Goal: Information Seeking & Learning: Find specific fact

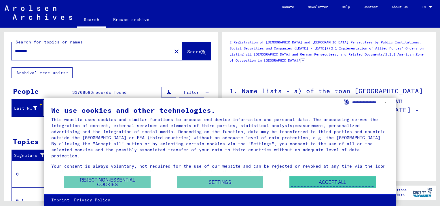
click at [318, 187] on button "Accept all" at bounding box center [333, 183] width 86 height 12
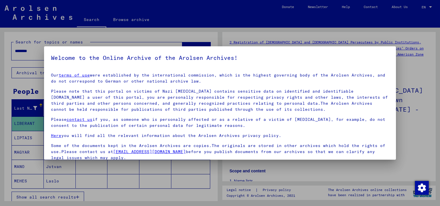
scroll to position [46, 0]
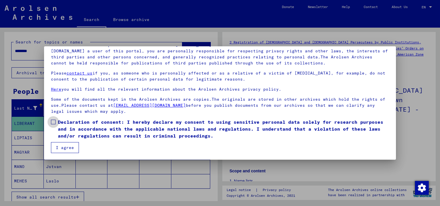
click at [62, 122] on span "Declaration of consent: I hereby declare my consent to using sensitive personal…" at bounding box center [223, 129] width 331 height 21
click at [63, 147] on button "I agree" at bounding box center [65, 147] width 28 height 11
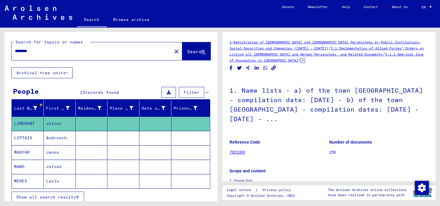
click at [63, 53] on input "********" at bounding box center [92, 51] width 154 height 6
drag, startPoint x: 18, startPoint y: 48, endPoint x: -1, endPoint y: 50, distance: 19.7
click at [0, 50] on html "Search Browse archive Donate Newsletter Help Contact About Us Search Browse arc…" at bounding box center [220, 103] width 440 height 206
type input "*********"
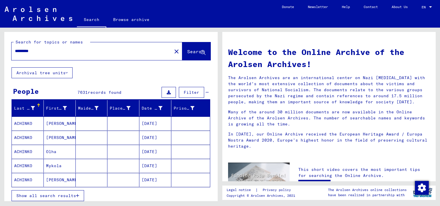
click at [42, 194] on span "Show all search results" at bounding box center [46, 195] width 60 height 5
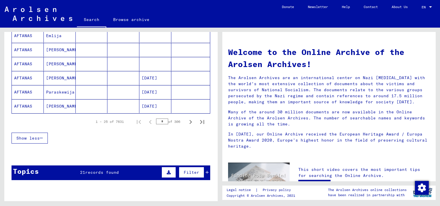
scroll to position [359, 0]
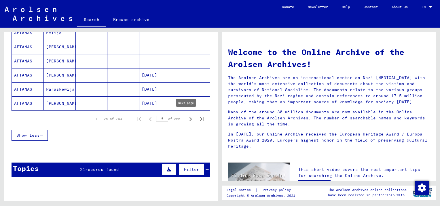
click at [187, 116] on icon "Next page" at bounding box center [191, 119] width 8 height 8
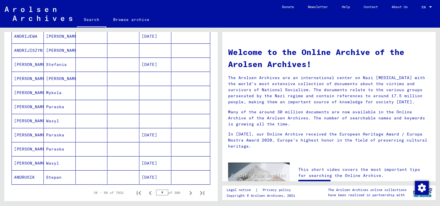
scroll to position [434, 0]
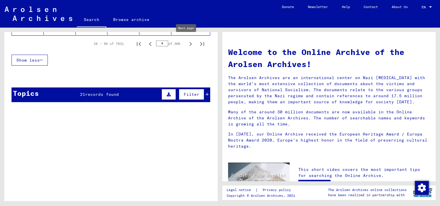
click at [190, 42] on icon "Next page" at bounding box center [191, 44] width 3 height 4
type input "*"
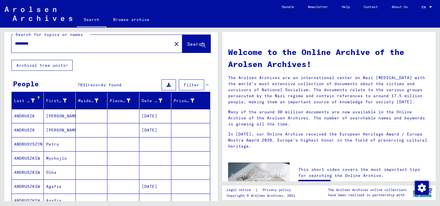
scroll to position [0, 0]
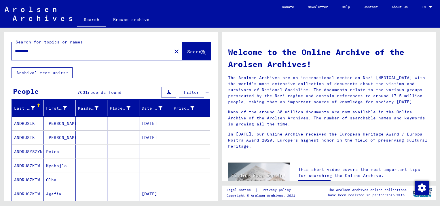
drag, startPoint x: 56, startPoint y: 52, endPoint x: -1, endPoint y: 44, distance: 57.9
click at [0, 44] on html "Search Browse archive Donate Newsletter Help Contact About Us Search Browse arc…" at bounding box center [220, 103] width 440 height 206
type input "*********"
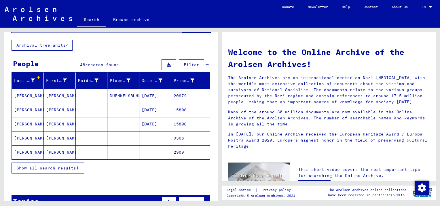
scroll to position [29, 0]
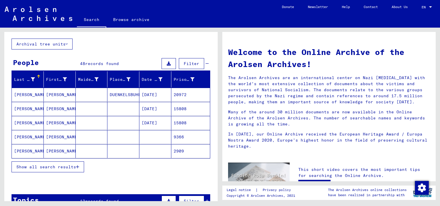
click at [21, 92] on mat-cell "[PERSON_NAME]" at bounding box center [28, 95] width 32 height 14
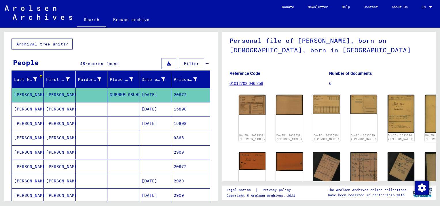
scroll to position [12, 0]
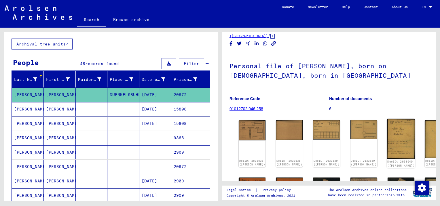
click at [387, 134] on img at bounding box center [401, 139] width 28 height 40
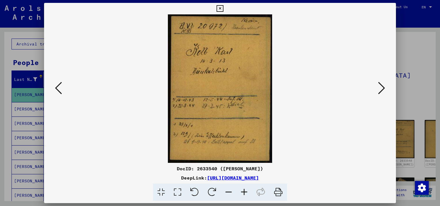
click at [382, 91] on icon at bounding box center [381, 88] width 7 height 14
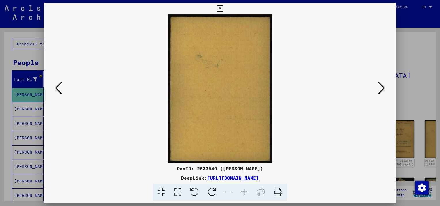
click at [382, 91] on icon at bounding box center [381, 88] width 7 height 14
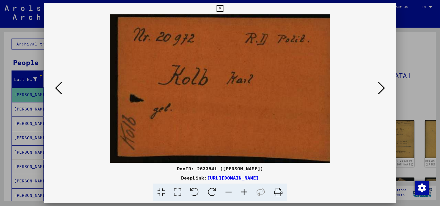
click at [382, 91] on icon at bounding box center [381, 88] width 7 height 14
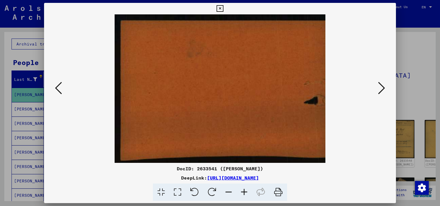
click at [382, 91] on icon at bounding box center [381, 88] width 7 height 14
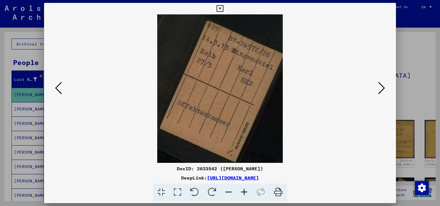
click at [382, 91] on icon at bounding box center [381, 88] width 7 height 14
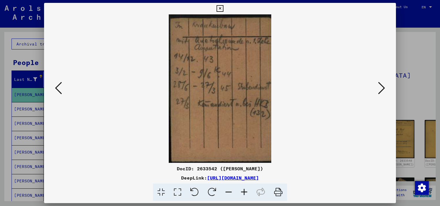
click at [382, 91] on icon at bounding box center [381, 88] width 7 height 14
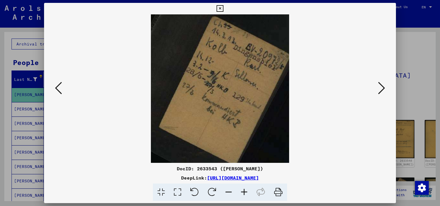
click at [382, 91] on icon at bounding box center [381, 88] width 7 height 14
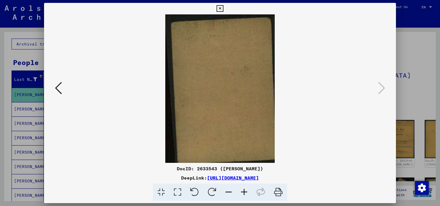
click at [375, 89] on div at bounding box center [220, 88] width 352 height 149
click at [221, 6] on icon at bounding box center [220, 8] width 7 height 7
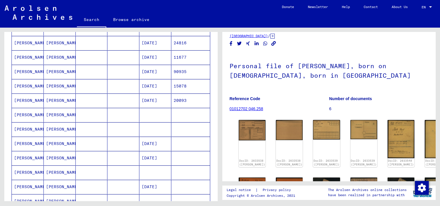
scroll to position [253, 0]
click at [145, 54] on mat-cell "[DATE]" at bounding box center [155, 58] width 32 height 14
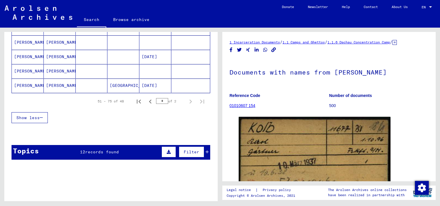
scroll to position [385, 0]
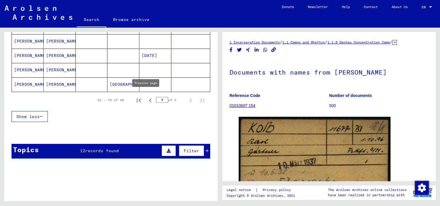
click at [146, 97] on icon "Previous page" at bounding box center [150, 101] width 8 height 8
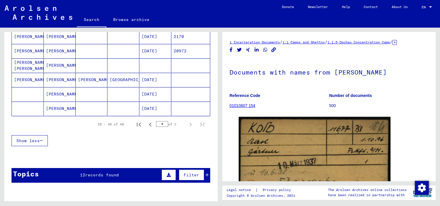
scroll to position [339, 0]
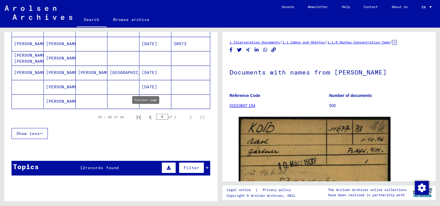
click at [147, 114] on icon "Previous page" at bounding box center [150, 118] width 8 height 8
type input "*"
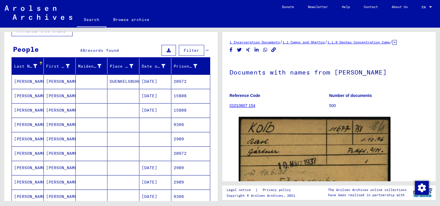
scroll to position [0, 0]
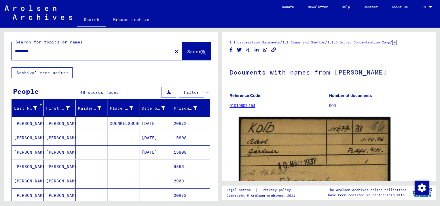
drag, startPoint x: 53, startPoint y: 52, endPoint x: -1, endPoint y: 60, distance: 54.4
click at [0, 60] on html "Search Browse archive Donate Newsletter Help Contact About Us Search Browse arc…" at bounding box center [220, 103] width 440 height 206
paste input "**********"
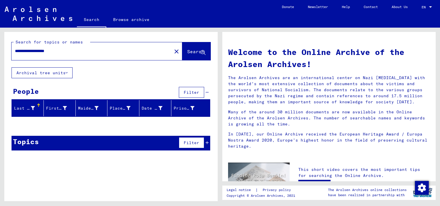
drag, startPoint x: 69, startPoint y: 50, endPoint x: 4, endPoint y: 47, distance: 65.2
click at [4, 47] on div "**********" at bounding box center [111, 49] width 214 height 35
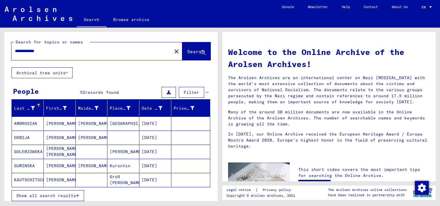
drag, startPoint x: 54, startPoint y: 50, endPoint x: -1, endPoint y: 48, distance: 54.8
click at [0, 48] on html "**********" at bounding box center [220, 103] width 440 height 206
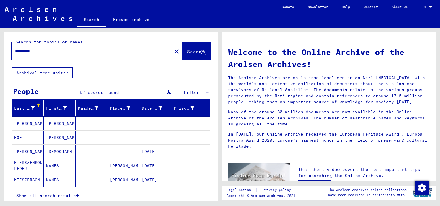
drag, startPoint x: 46, startPoint y: 54, endPoint x: -1, endPoint y: 48, distance: 47.3
click at [0, 48] on html "**********" at bounding box center [220, 103] width 440 height 206
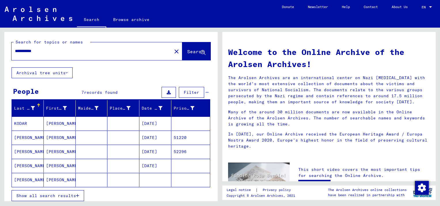
click at [148, 150] on mat-cell "[DATE]" at bounding box center [155, 152] width 32 height 14
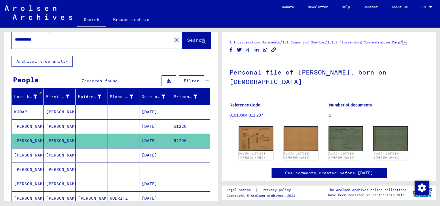
scroll to position [10, 0]
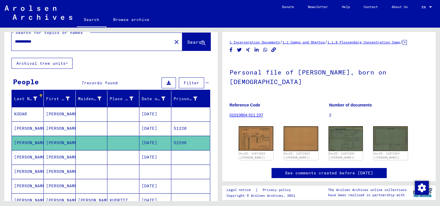
drag, startPoint x: 52, startPoint y: 38, endPoint x: 12, endPoint y: 38, distance: 39.2
click at [12, 38] on div "**********" at bounding box center [90, 41] width 157 height 13
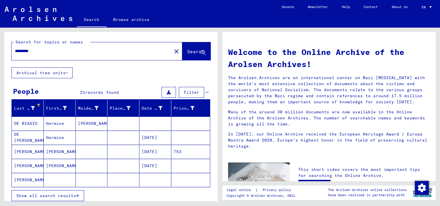
click at [32, 166] on mat-cell "[PERSON_NAME]" at bounding box center [28, 166] width 32 height 14
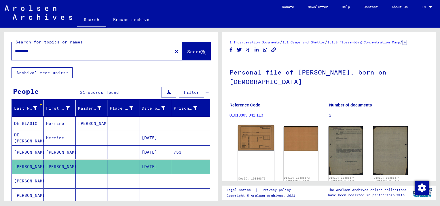
click at [255, 134] on img at bounding box center [256, 138] width 36 height 26
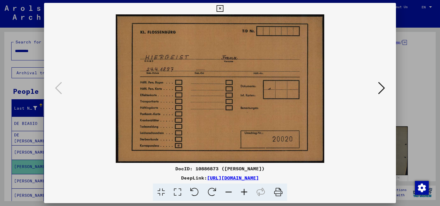
click at [383, 88] on icon at bounding box center [381, 88] width 7 height 14
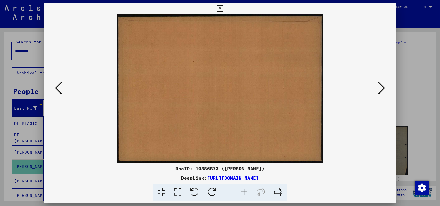
click at [383, 88] on icon at bounding box center [381, 88] width 7 height 14
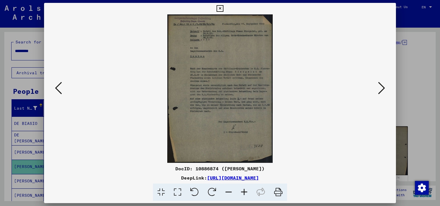
click at [383, 88] on icon at bounding box center [381, 88] width 7 height 14
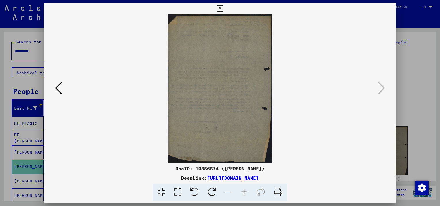
click at [220, 5] on icon at bounding box center [220, 8] width 7 height 7
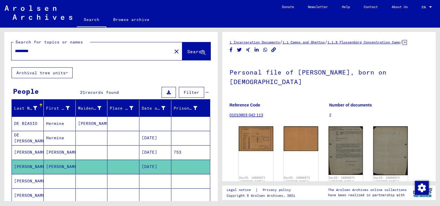
click at [73, 150] on mat-cell "[PERSON_NAME]" at bounding box center [60, 153] width 32 height 14
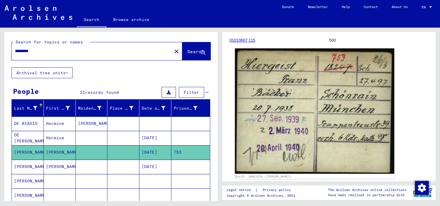
scroll to position [67, 0]
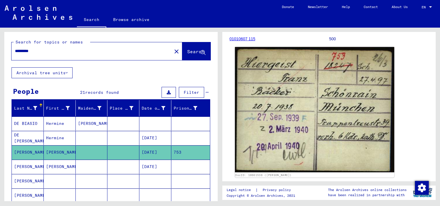
click at [337, 97] on img at bounding box center [314, 110] width 159 height 126
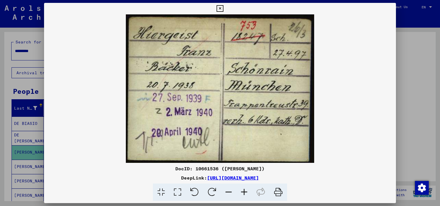
click at [218, 6] on icon at bounding box center [220, 8] width 7 height 7
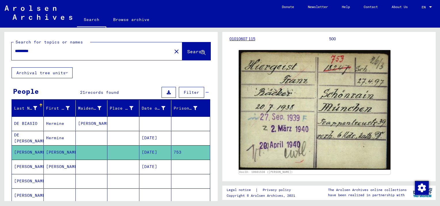
click at [406, 52] on div "DocID: 10661536 ([PERSON_NAME])" at bounding box center [329, 112] width 185 height 129
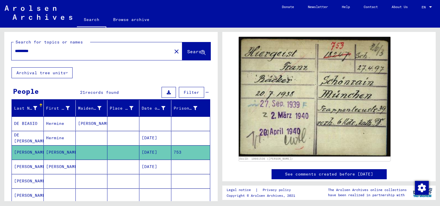
scroll to position [69, 0]
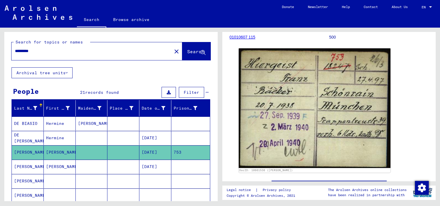
click at [29, 181] on icon at bounding box center [24, 183] width 14 height 23
drag, startPoint x: 57, startPoint y: 161, endPoint x: 54, endPoint y: 163, distance: 3.1
click at [56, 161] on mat-cell "[PERSON_NAME]" at bounding box center [60, 167] width 32 height 14
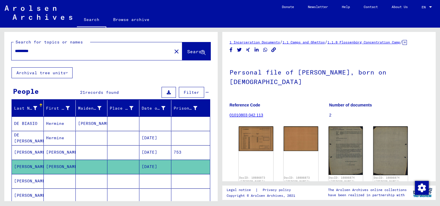
click at [34, 177] on mat-cell "[PERSON_NAME]" at bounding box center [28, 181] width 32 height 14
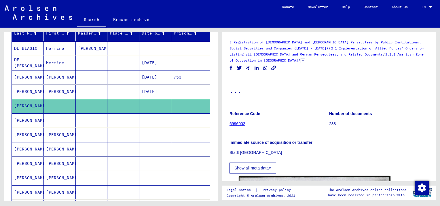
scroll to position [104, 0]
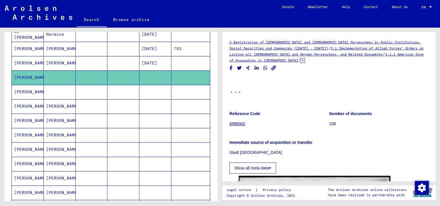
click at [329, 81] on h1 "..." at bounding box center [329, 89] width 199 height 25
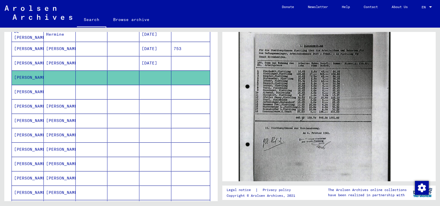
scroll to position [173, 0]
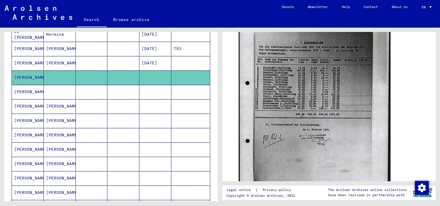
click at [30, 90] on mat-cell "[PERSON_NAME]" at bounding box center [28, 92] width 32 height 14
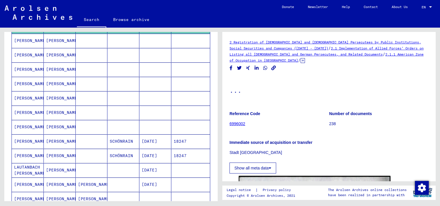
scroll to position [150, 0]
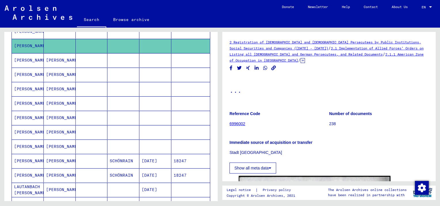
click at [47, 102] on mat-cell "[PERSON_NAME]" at bounding box center [60, 104] width 32 height 14
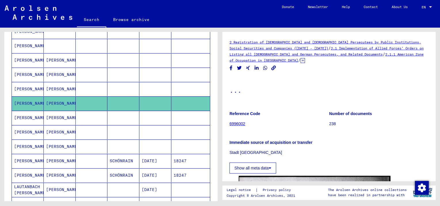
click at [313, 159] on div "Reference Code 6996002 Number of documents 238 Immediate source of acquisition …" at bounding box center [329, 140] width 199 height 67
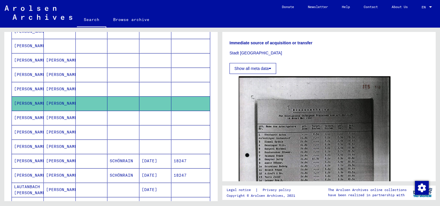
scroll to position [161, 0]
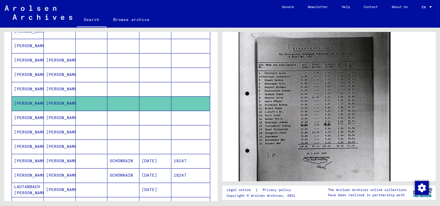
click at [313, 159] on img at bounding box center [315, 121] width 152 height 213
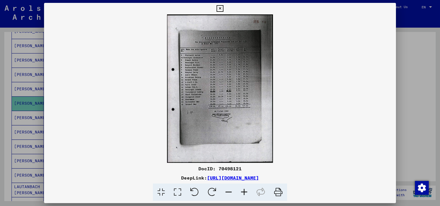
click at [245, 194] on icon at bounding box center [245, 193] width 16 height 18
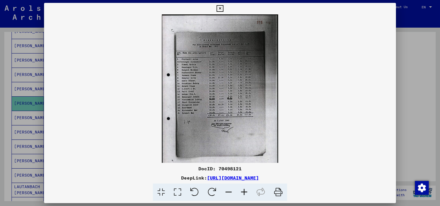
click at [245, 194] on icon at bounding box center [245, 193] width 16 height 18
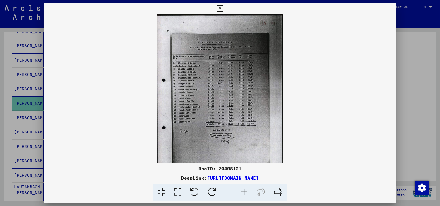
click at [245, 194] on icon at bounding box center [245, 193] width 16 height 18
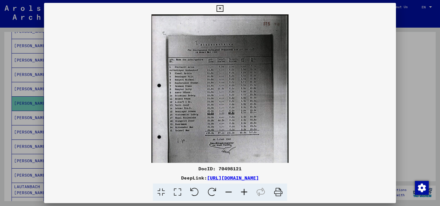
click at [245, 194] on icon at bounding box center [245, 193] width 16 height 18
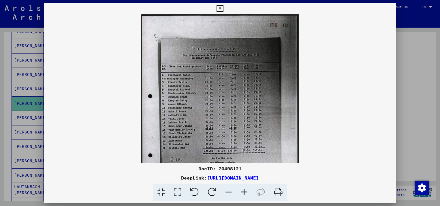
click at [245, 194] on icon at bounding box center [245, 193] width 16 height 18
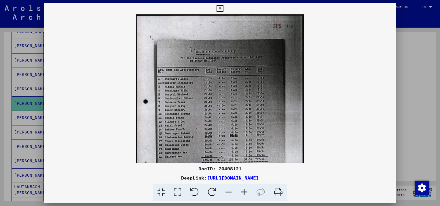
click at [245, 194] on icon at bounding box center [245, 193] width 16 height 18
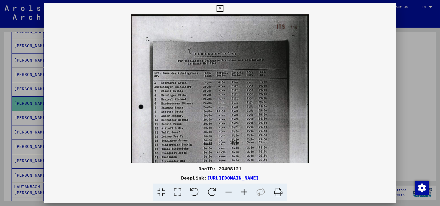
click at [245, 194] on icon at bounding box center [245, 193] width 16 height 18
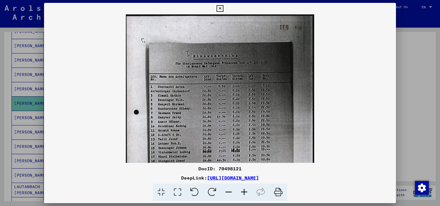
click at [245, 194] on icon at bounding box center [245, 193] width 16 height 18
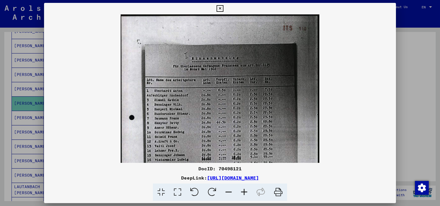
click at [245, 194] on icon at bounding box center [245, 193] width 16 height 18
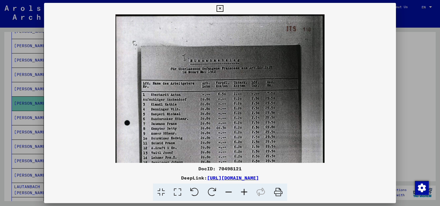
click at [245, 194] on icon at bounding box center [245, 193] width 16 height 18
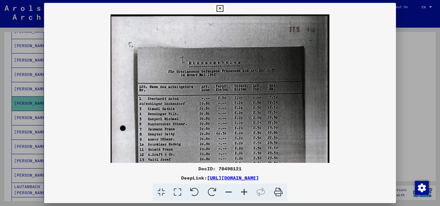
click at [245, 194] on icon at bounding box center [245, 193] width 16 height 18
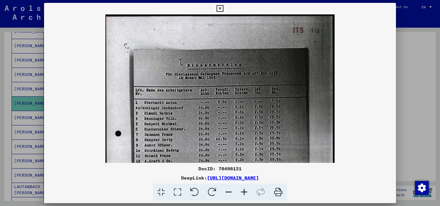
click at [245, 194] on icon at bounding box center [245, 193] width 16 height 18
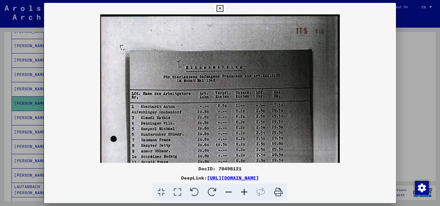
click at [245, 194] on icon at bounding box center [245, 193] width 16 height 18
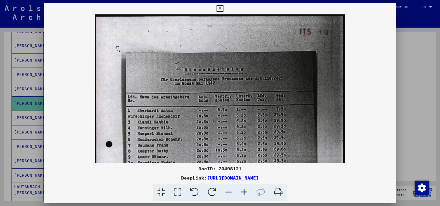
click at [245, 194] on icon at bounding box center [245, 193] width 16 height 18
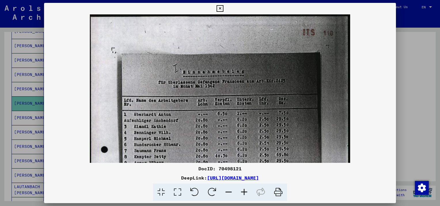
click at [245, 194] on icon at bounding box center [245, 193] width 16 height 18
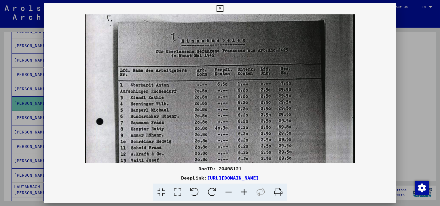
scroll to position [36, 0]
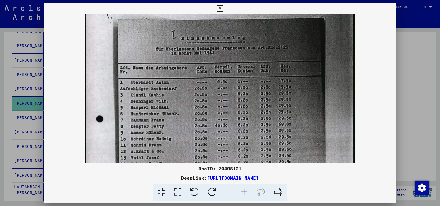
drag, startPoint x: 232, startPoint y: 133, endPoint x: 224, endPoint y: 98, distance: 36.4
click at [224, 98] on img at bounding box center [220, 167] width 271 height 379
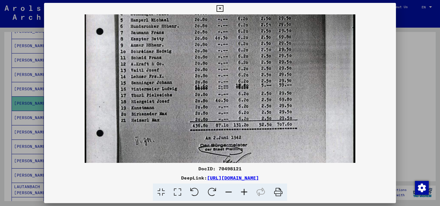
scroll to position [124, 0]
drag, startPoint x: 214, startPoint y: 119, endPoint x: 217, endPoint y: 31, distance: 87.6
click at [217, 31] on img at bounding box center [220, 80] width 271 height 379
click at [220, 7] on icon at bounding box center [220, 8] width 7 height 7
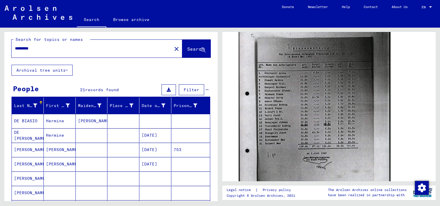
scroll to position [0, 0]
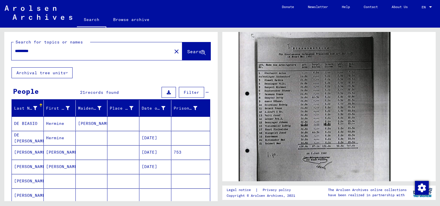
drag, startPoint x: 45, startPoint y: 52, endPoint x: -1, endPoint y: 51, distance: 46.4
click at [0, 51] on html "Search Browse archive Donate Newsletter Help Contact About Us Search Browse arc…" at bounding box center [220, 103] width 440 height 206
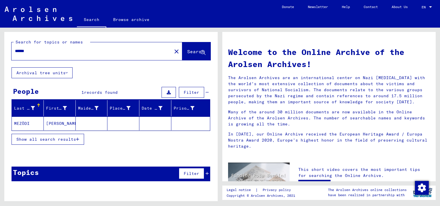
click at [24, 51] on input "******" at bounding box center [90, 51] width 150 height 6
click at [21, 122] on mat-cell "MEZÖDI" at bounding box center [28, 124] width 32 height 14
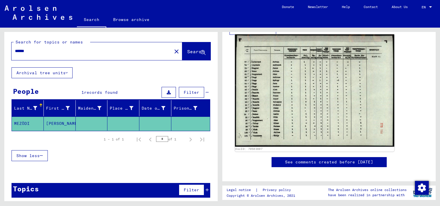
scroll to position [826, 0]
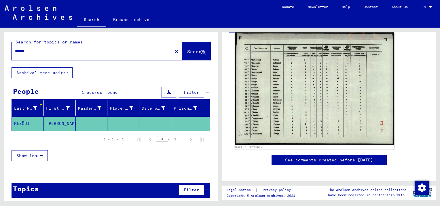
click at [324, 113] on img at bounding box center [314, 89] width 159 height 112
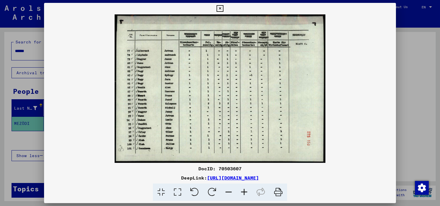
click at [244, 192] on icon at bounding box center [245, 193] width 16 height 18
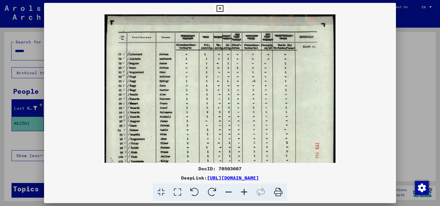
click at [244, 192] on icon at bounding box center [245, 193] width 16 height 18
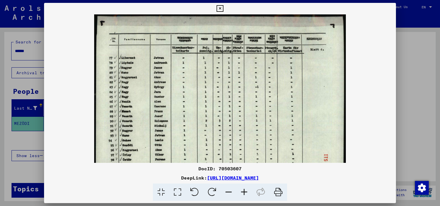
click at [244, 192] on icon at bounding box center [245, 193] width 16 height 18
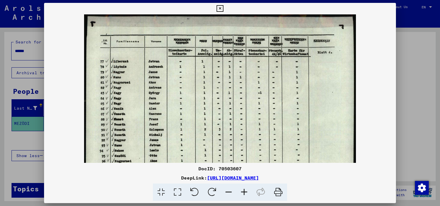
click at [244, 192] on icon at bounding box center [245, 193] width 16 height 18
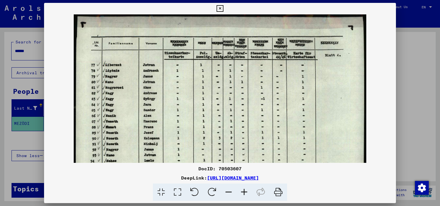
click at [244, 192] on icon at bounding box center [245, 193] width 16 height 18
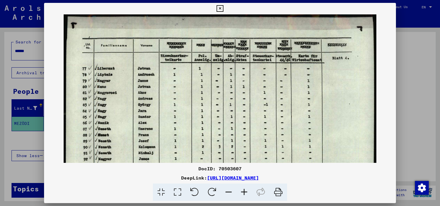
click at [244, 192] on icon at bounding box center [245, 193] width 16 height 18
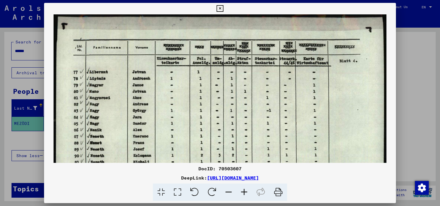
click at [244, 192] on icon at bounding box center [245, 193] width 16 height 18
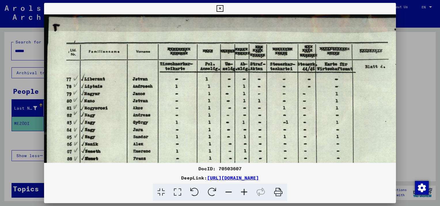
click at [244, 192] on icon at bounding box center [245, 193] width 16 height 18
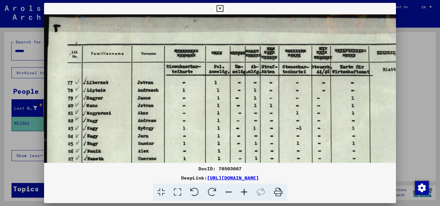
click at [244, 192] on icon at bounding box center [245, 193] width 16 height 18
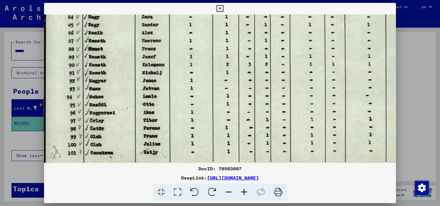
scroll to position [140, 0]
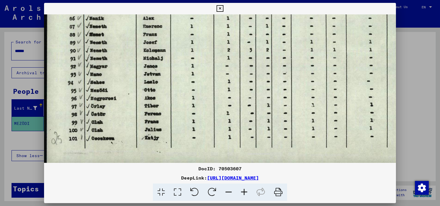
drag, startPoint x: 161, startPoint y: 139, endPoint x: 197, endPoint y: 6, distance: 137.8
click at [197, 6] on div "DocID: 70503607 DeepLink: [URL][DOMAIN_NAME]" at bounding box center [220, 102] width 352 height 199
click at [220, 6] on icon at bounding box center [220, 8] width 7 height 7
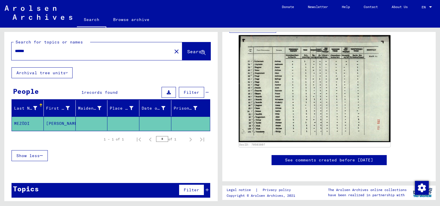
drag, startPoint x: 55, startPoint y: 51, endPoint x: -1, endPoint y: 52, distance: 55.9
click at [0, 52] on html "Search Browse archive Donate Newsletter Help Contact About Us Search Browse arc…" at bounding box center [220, 103] width 440 height 206
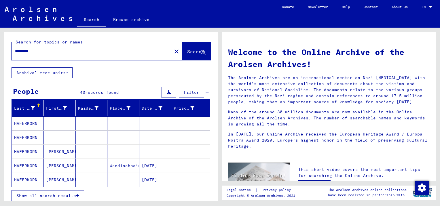
click at [54, 151] on mat-cell "[PERSON_NAME]" at bounding box center [60, 152] width 32 height 14
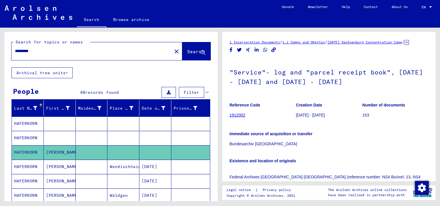
drag, startPoint x: 46, startPoint y: 52, endPoint x: -1, endPoint y: 49, distance: 47.1
click at [0, 49] on html "Search Browse archive Donate Newsletter Help Contact About Us Search Browse arc…" at bounding box center [220, 103] width 440 height 206
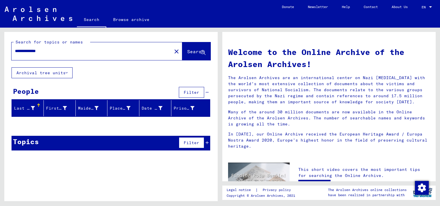
drag, startPoint x: 28, startPoint y: 53, endPoint x: -1, endPoint y: 44, distance: 30.6
click at [0, 44] on html "**********" at bounding box center [220, 103] width 440 height 206
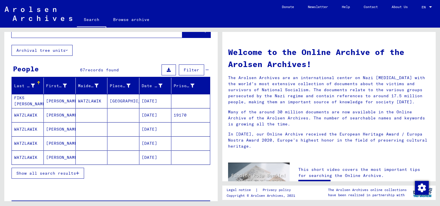
scroll to position [24, 0]
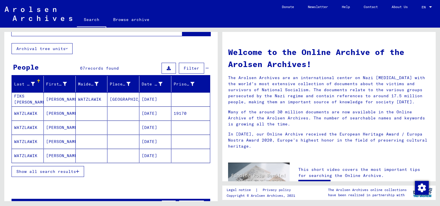
click at [77, 34] on div "********* close" at bounding box center [97, 27] width 171 height 18
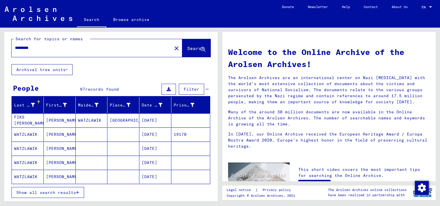
scroll to position [0, 0]
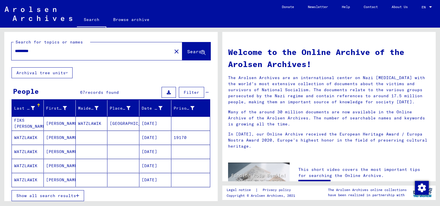
drag, startPoint x: 25, startPoint y: 49, endPoint x: -1, endPoint y: 52, distance: 26.1
click at [0, 52] on html "Search Browse archive Donate Newsletter Help Contact About Us Search Browse arc…" at bounding box center [220, 103] width 440 height 206
type input "**********"
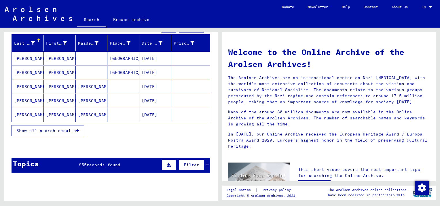
scroll to position [66, 0]
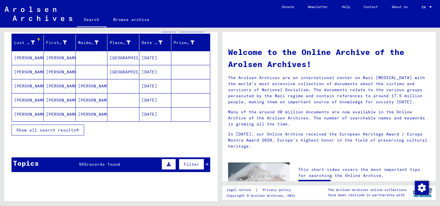
click at [59, 128] on span "Show all search results" at bounding box center [46, 130] width 60 height 5
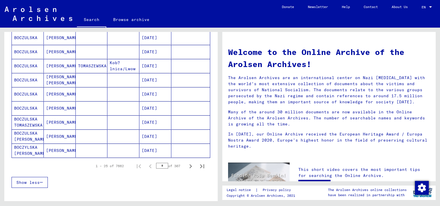
scroll to position [316, 0]
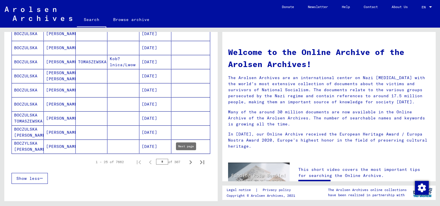
click at [188, 160] on icon "Next page" at bounding box center [191, 162] width 8 height 8
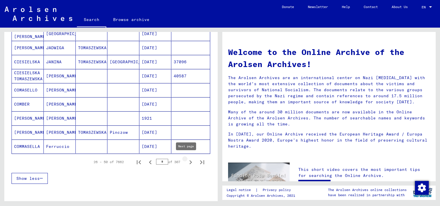
type input "*"
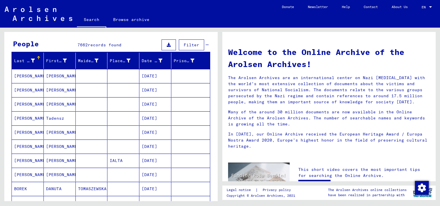
scroll to position [0, 0]
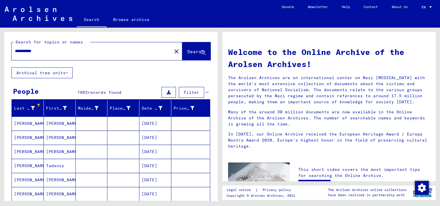
click at [15, 50] on input "**********" at bounding box center [90, 51] width 150 height 6
type input "**********"
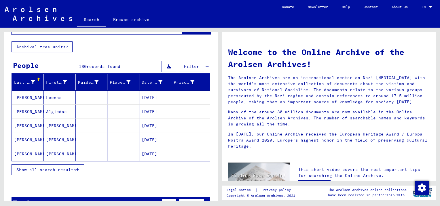
scroll to position [29, 0]
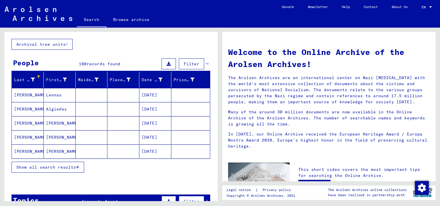
click at [80, 167] on button "Show all search results" at bounding box center [48, 167] width 73 height 11
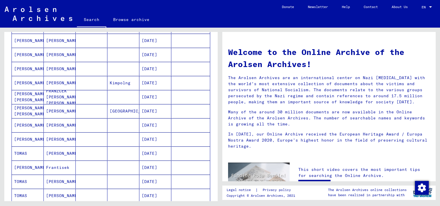
scroll to position [254, 0]
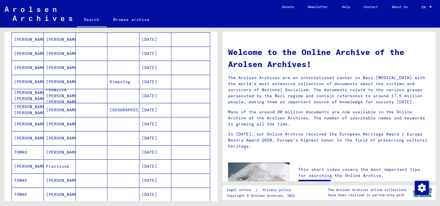
click at [150, 108] on mat-cell "[DATE]" at bounding box center [155, 110] width 32 height 14
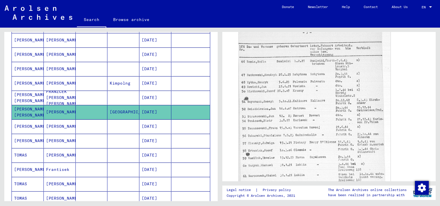
scroll to position [220, 0]
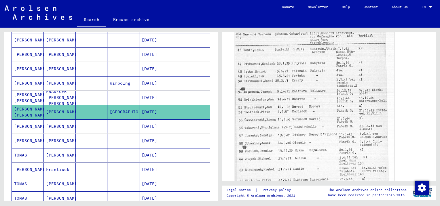
click at [321, 91] on img at bounding box center [314, 112] width 159 height 227
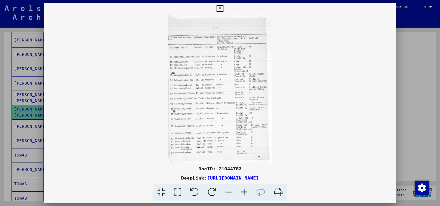
click at [245, 195] on icon at bounding box center [245, 193] width 16 height 18
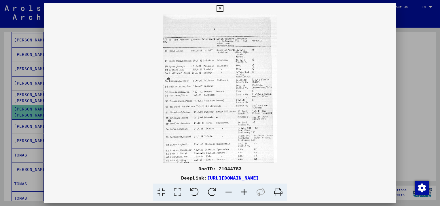
click at [245, 195] on icon at bounding box center [245, 193] width 16 height 18
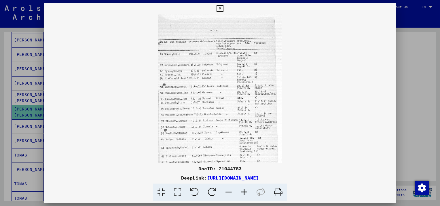
click at [245, 195] on icon at bounding box center [245, 193] width 16 height 18
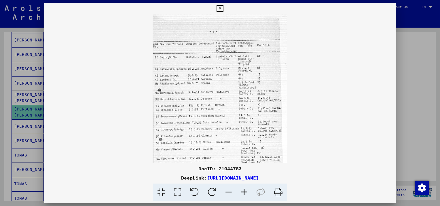
click at [245, 195] on icon at bounding box center [245, 193] width 16 height 18
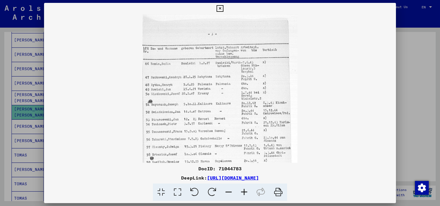
click at [245, 195] on icon at bounding box center [245, 193] width 16 height 18
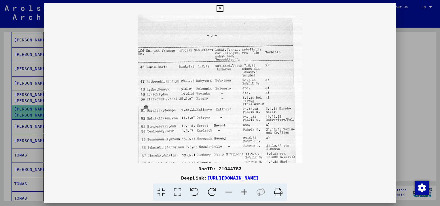
click at [245, 195] on icon at bounding box center [245, 193] width 16 height 18
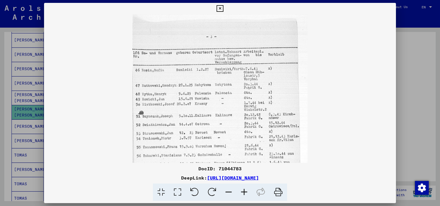
click at [245, 195] on icon at bounding box center [245, 193] width 16 height 18
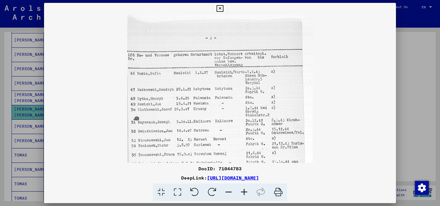
click at [245, 195] on icon at bounding box center [245, 193] width 16 height 18
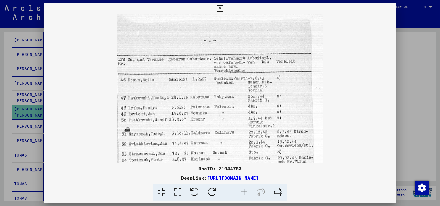
click at [245, 195] on icon at bounding box center [245, 193] width 16 height 18
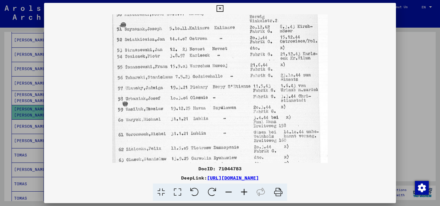
scroll to position [110, 0]
drag, startPoint x: 196, startPoint y: 131, endPoint x: 192, endPoint y: 22, distance: 109.0
click at [192, 22] on img at bounding box center [220, 57] width 216 height 307
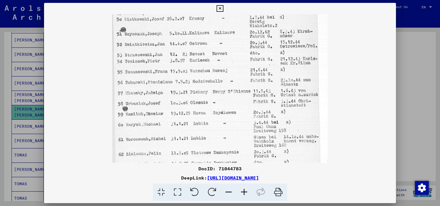
scroll to position [116, 0]
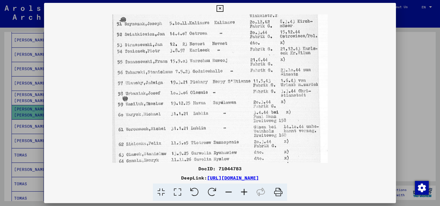
drag, startPoint x: 285, startPoint y: 80, endPoint x: 287, endPoint y: 48, distance: 31.8
click at [287, 48] on img at bounding box center [220, 51] width 216 height 307
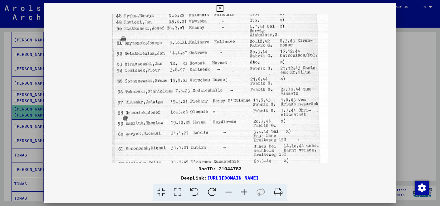
scroll to position [97, 0]
drag, startPoint x: 212, startPoint y: 60, endPoint x: 210, endPoint y: 81, distance: 21.7
click at [210, 81] on img at bounding box center [220, 71] width 216 height 307
click at [421, 63] on div at bounding box center [220, 103] width 440 height 206
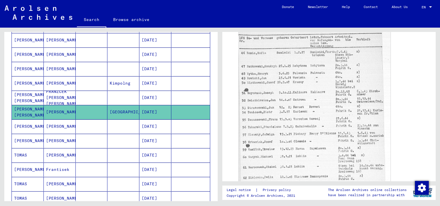
click at [69, 97] on mat-cell "FRANZCEK [PERSON_NAME] [PERSON_NAME]" at bounding box center [60, 98] width 32 height 14
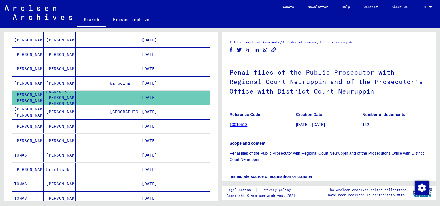
scroll to position [146, 0]
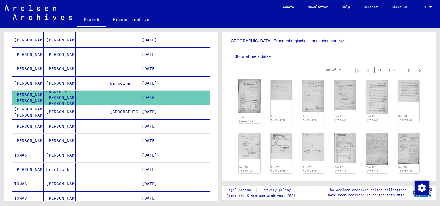
click at [251, 101] on img at bounding box center [249, 97] width 22 height 34
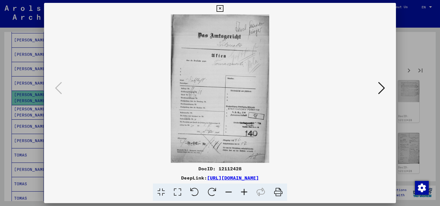
click at [245, 192] on icon at bounding box center [245, 193] width 16 height 18
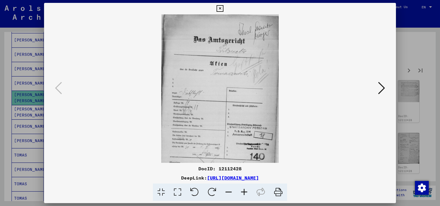
click at [245, 192] on icon at bounding box center [245, 193] width 16 height 18
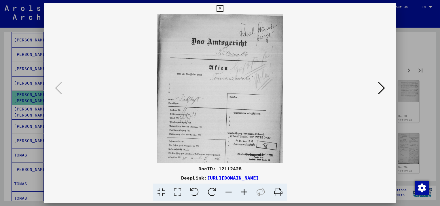
click at [245, 192] on icon at bounding box center [245, 193] width 16 height 18
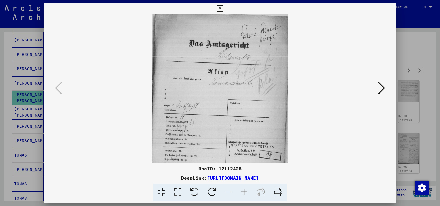
click at [245, 192] on icon at bounding box center [245, 193] width 16 height 18
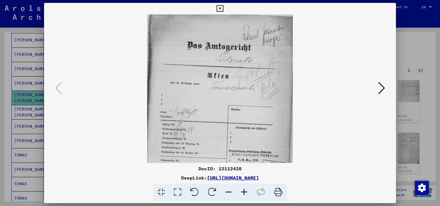
click at [245, 192] on icon at bounding box center [245, 193] width 16 height 18
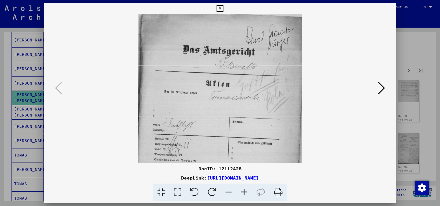
click at [245, 192] on icon at bounding box center [245, 193] width 16 height 18
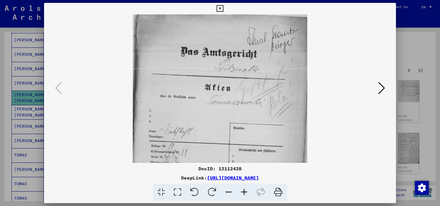
click at [245, 192] on icon at bounding box center [245, 193] width 16 height 18
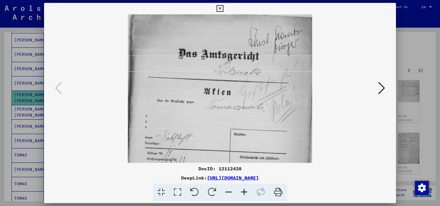
click at [245, 192] on icon at bounding box center [245, 193] width 16 height 18
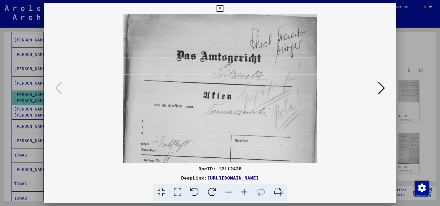
click at [245, 192] on icon at bounding box center [245, 193] width 16 height 18
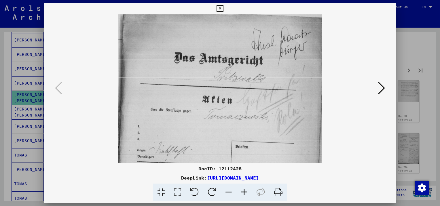
click at [245, 192] on icon at bounding box center [245, 193] width 16 height 18
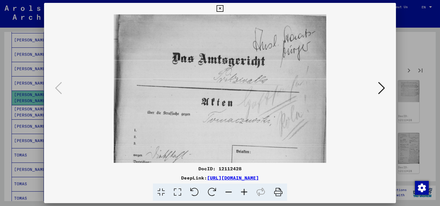
scroll to position [27, 0]
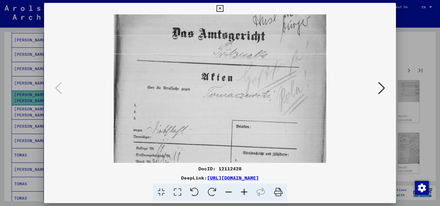
drag, startPoint x: 234, startPoint y: 129, endPoint x: 213, endPoint y: 109, distance: 28.9
click at [213, 109] on img at bounding box center [220, 149] width 213 height 322
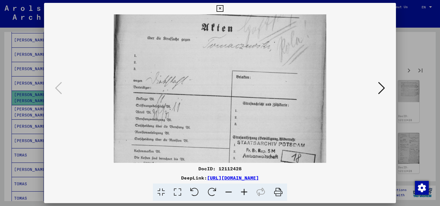
scroll to position [83, 0]
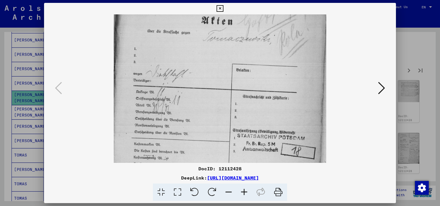
drag, startPoint x: 212, startPoint y: 113, endPoint x: 225, endPoint y: 57, distance: 57.3
click at [225, 57] on img at bounding box center [220, 92] width 213 height 322
click at [242, 192] on icon at bounding box center [245, 193] width 16 height 18
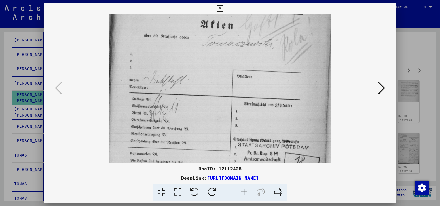
click at [242, 192] on icon at bounding box center [245, 193] width 16 height 18
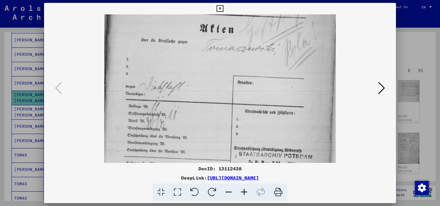
click at [242, 192] on icon at bounding box center [245, 193] width 16 height 18
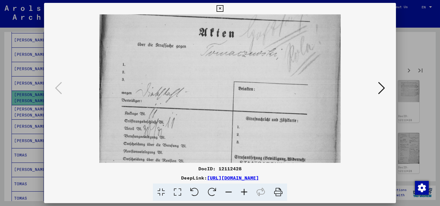
click at [242, 192] on icon at bounding box center [245, 193] width 16 height 18
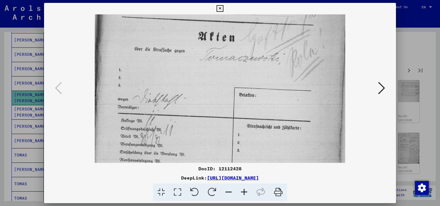
click at [242, 192] on icon at bounding box center [245, 193] width 16 height 18
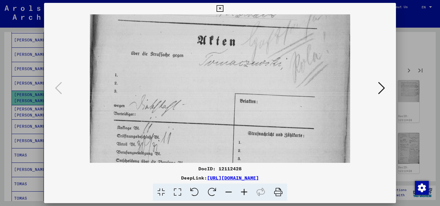
click at [242, 192] on icon at bounding box center [245, 193] width 16 height 18
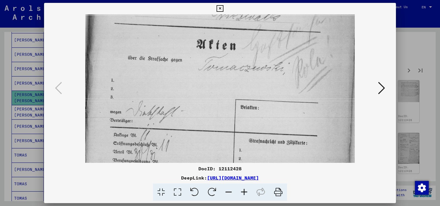
click at [242, 192] on icon at bounding box center [245, 193] width 16 height 18
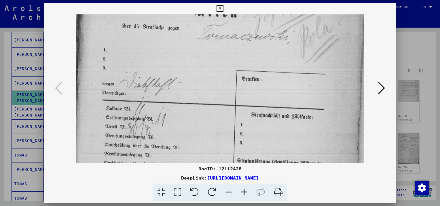
scroll to position [145, 0]
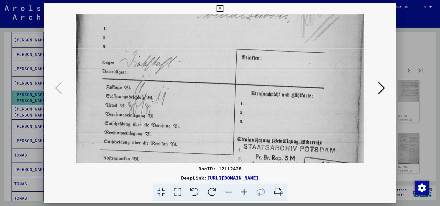
drag, startPoint x: 190, startPoint y: 124, endPoint x: 214, endPoint y: 64, distance: 65.2
click at [214, 64] on img at bounding box center [220, 87] width 289 height 437
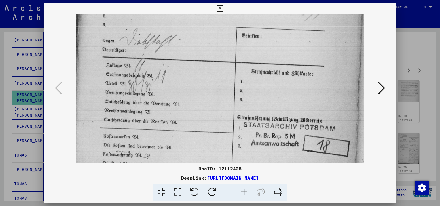
click at [205, 83] on img at bounding box center [220, 65] width 289 height 437
click at [381, 85] on icon at bounding box center [381, 88] width 7 height 14
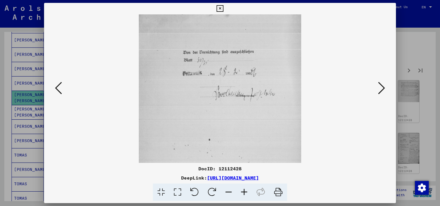
click at [381, 85] on icon at bounding box center [381, 88] width 7 height 14
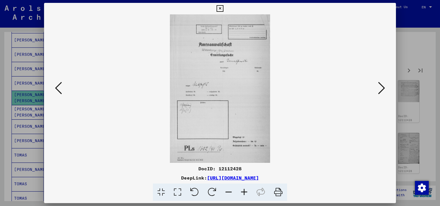
click at [244, 195] on icon at bounding box center [245, 193] width 16 height 18
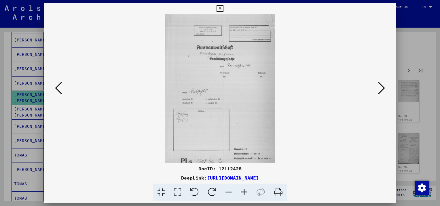
click at [244, 195] on icon at bounding box center [245, 193] width 16 height 18
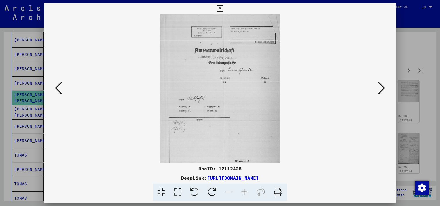
click at [244, 195] on icon at bounding box center [245, 193] width 16 height 18
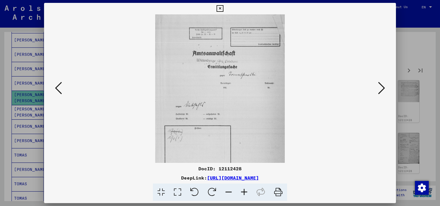
click at [244, 195] on icon at bounding box center [245, 193] width 16 height 18
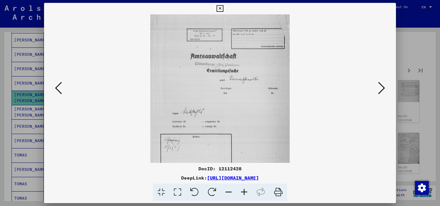
click at [244, 195] on icon at bounding box center [245, 193] width 16 height 18
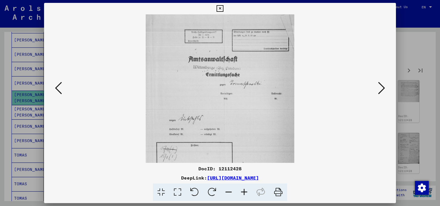
click at [244, 195] on icon at bounding box center [245, 193] width 16 height 18
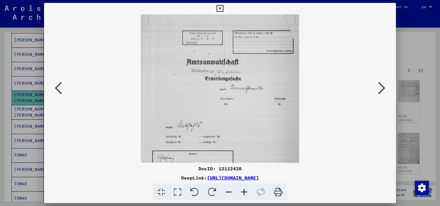
click at [244, 195] on icon at bounding box center [245, 193] width 16 height 18
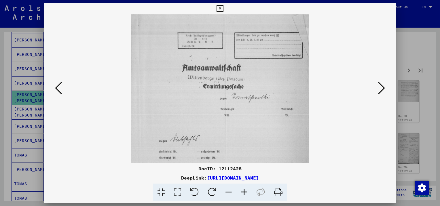
click at [244, 195] on icon at bounding box center [245, 193] width 16 height 18
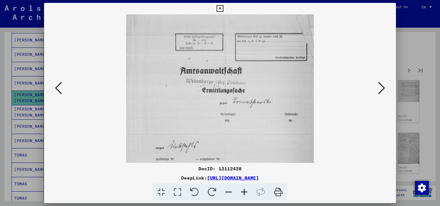
click at [244, 195] on icon at bounding box center [245, 193] width 16 height 18
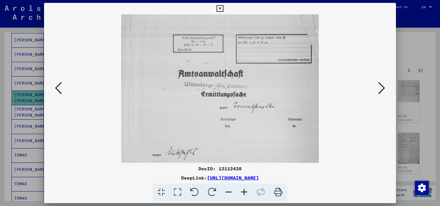
click at [244, 195] on icon at bounding box center [245, 193] width 16 height 18
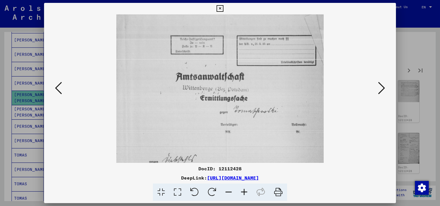
click at [244, 195] on icon at bounding box center [245, 193] width 16 height 18
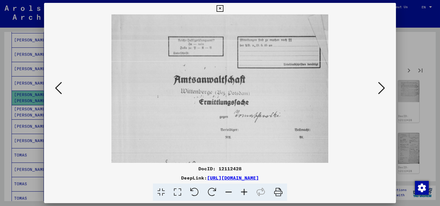
click at [244, 195] on icon at bounding box center [245, 193] width 16 height 18
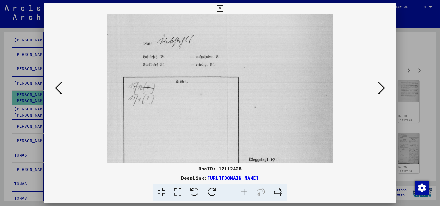
scroll to position [166, 0]
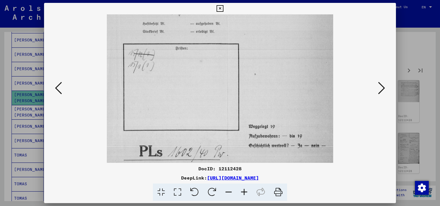
drag, startPoint x: 246, startPoint y: 135, endPoint x: 239, endPoint y: -30, distance: 164.7
click at [239, 0] on html "**********" at bounding box center [220, 103] width 440 height 206
click at [382, 90] on icon at bounding box center [381, 88] width 7 height 14
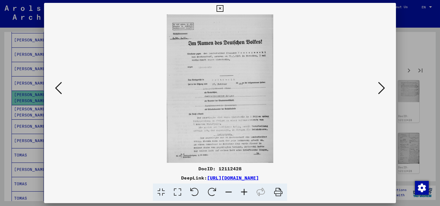
click at [243, 189] on icon at bounding box center [245, 193] width 16 height 18
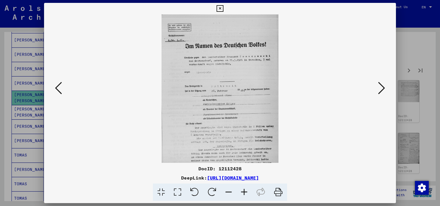
click at [243, 189] on icon at bounding box center [245, 193] width 16 height 18
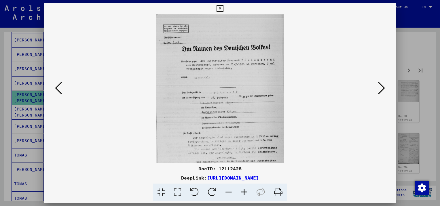
click at [243, 189] on icon at bounding box center [245, 193] width 16 height 18
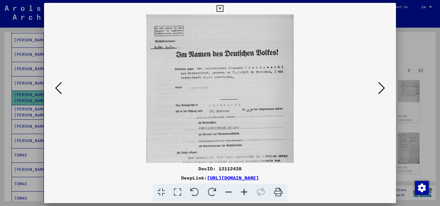
click at [243, 189] on icon at bounding box center [245, 193] width 16 height 18
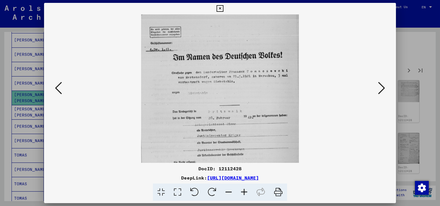
click at [243, 189] on icon at bounding box center [245, 193] width 16 height 18
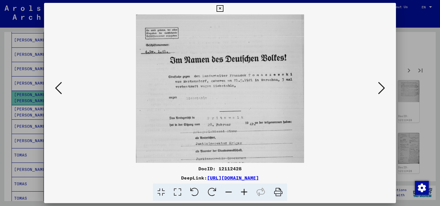
click at [243, 189] on icon at bounding box center [245, 193] width 16 height 18
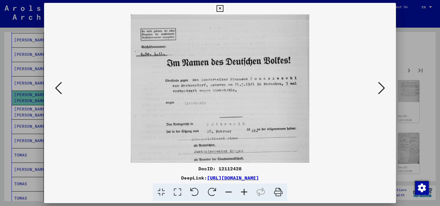
click at [243, 189] on icon at bounding box center [245, 193] width 16 height 18
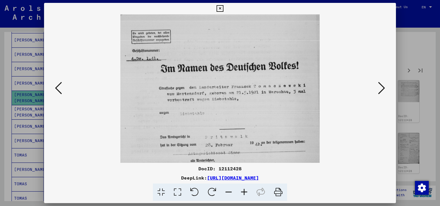
click at [243, 189] on icon at bounding box center [245, 193] width 16 height 18
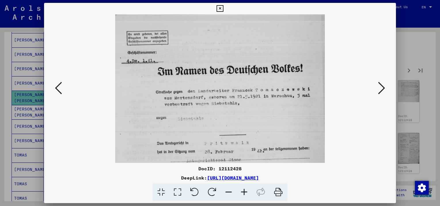
click at [243, 189] on icon at bounding box center [245, 193] width 16 height 18
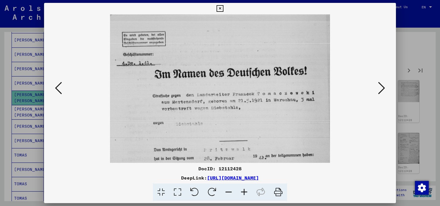
click at [243, 189] on icon at bounding box center [245, 193] width 16 height 18
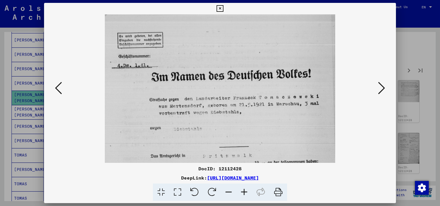
click at [243, 189] on icon at bounding box center [245, 193] width 16 height 18
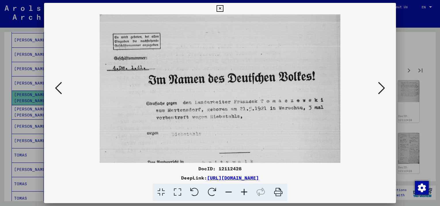
click at [243, 189] on icon at bounding box center [245, 193] width 16 height 18
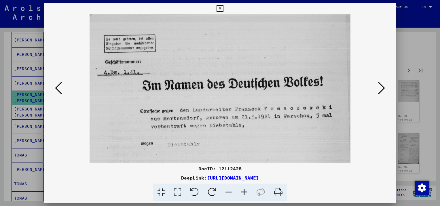
click at [243, 189] on icon at bounding box center [245, 193] width 16 height 18
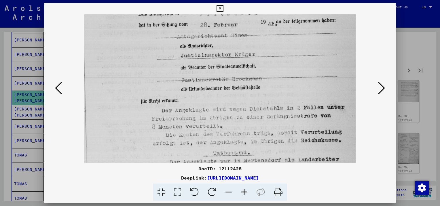
scroll to position [169, 0]
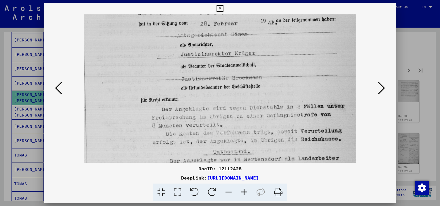
drag, startPoint x: 247, startPoint y: 137, endPoint x: 227, endPoint y: -30, distance: 168.6
click at [227, 0] on html "**********" at bounding box center [220, 103] width 440 height 206
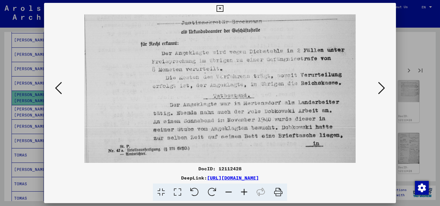
scroll to position [231, 0]
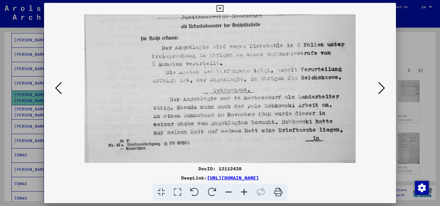
drag, startPoint x: 229, startPoint y: 88, endPoint x: 230, endPoint y: 24, distance: 63.7
click at [381, 84] on icon at bounding box center [381, 88] width 7 height 14
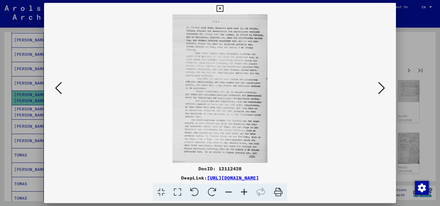
scroll to position [0, 0]
click at [218, 7] on icon at bounding box center [220, 8] width 7 height 7
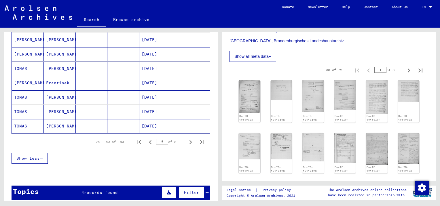
scroll to position [361, 0]
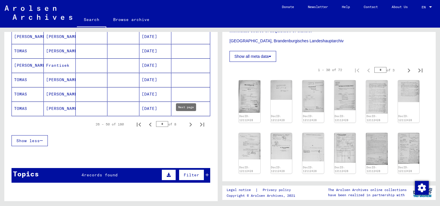
click at [187, 121] on icon "Next page" at bounding box center [191, 125] width 8 height 8
type input "*"
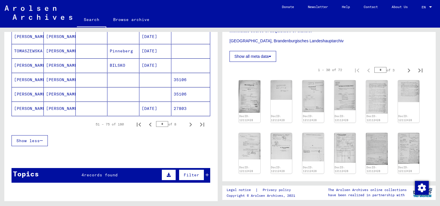
click at [54, 105] on mat-cell "[PERSON_NAME]" at bounding box center [60, 109] width 32 height 14
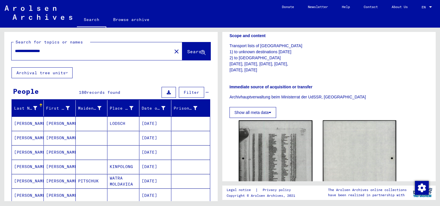
drag, startPoint x: 27, startPoint y: 52, endPoint x: -1, endPoint y: 54, distance: 27.7
click at [0, 54] on html "**********" at bounding box center [220, 103] width 440 height 206
type input "**********"
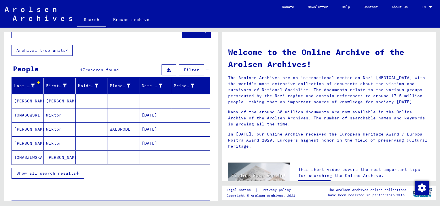
scroll to position [23, 0]
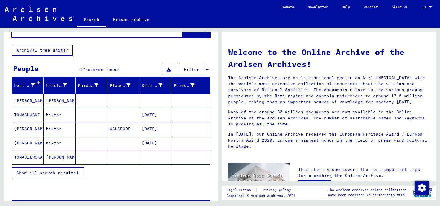
click at [78, 173] on icon "button" at bounding box center [77, 173] width 3 height 4
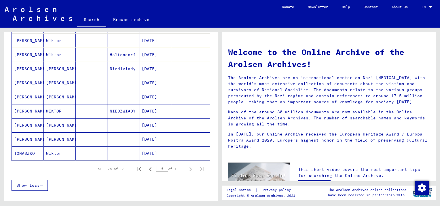
scroll to position [197, 0]
click at [146, 165] on icon "Previous page" at bounding box center [150, 169] width 8 height 8
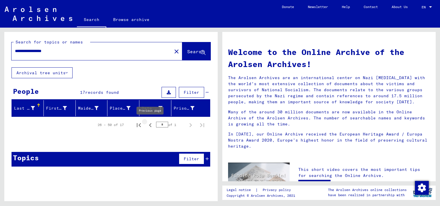
click at [151, 125] on icon "Previous page" at bounding box center [150, 125] width 8 height 8
type input "*"
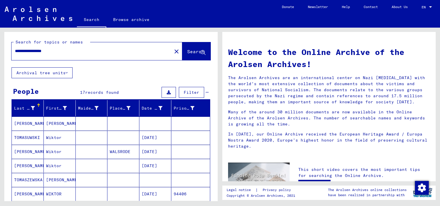
drag, startPoint x: 30, startPoint y: 51, endPoint x: -1, endPoint y: 52, distance: 31.1
click at [0, 52] on html "**********" at bounding box center [220, 103] width 440 height 206
type input "**********"
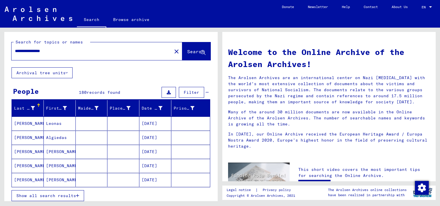
click at [79, 198] on button "Show all search results" at bounding box center [48, 195] width 73 height 11
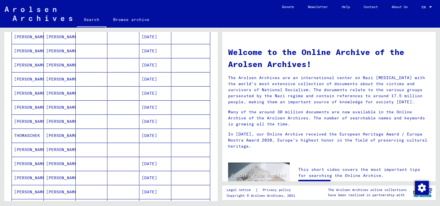
scroll to position [131, 0]
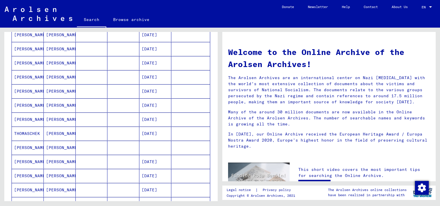
click at [56, 148] on mat-cell "[PERSON_NAME]" at bounding box center [60, 148] width 32 height 14
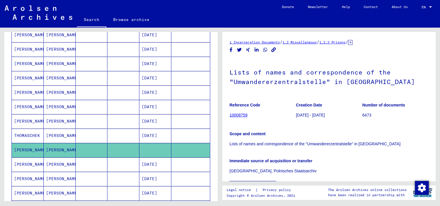
click at [59, 161] on mat-cell "[PERSON_NAME]" at bounding box center [60, 165] width 32 height 14
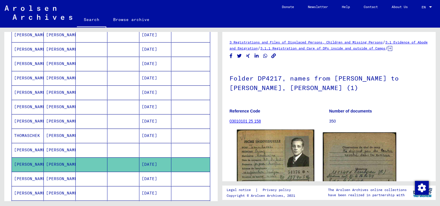
click at [264, 158] on img at bounding box center [275, 186] width 77 height 112
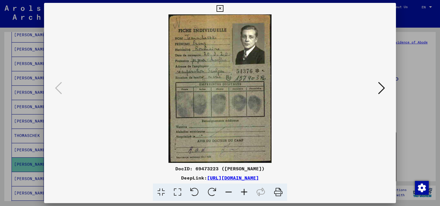
click at [243, 195] on icon at bounding box center [245, 193] width 16 height 18
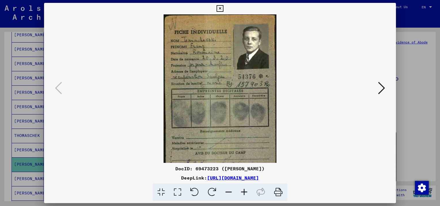
click at [243, 195] on icon at bounding box center [245, 193] width 16 height 18
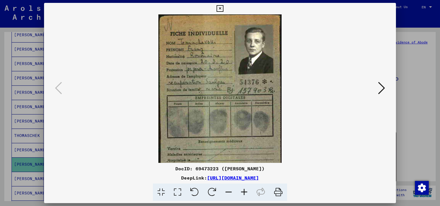
click at [243, 195] on icon at bounding box center [245, 193] width 16 height 18
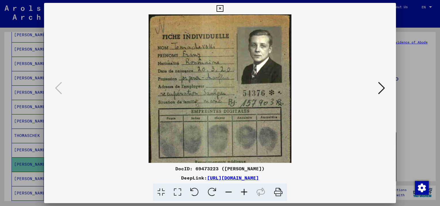
click at [243, 195] on icon at bounding box center [245, 193] width 16 height 18
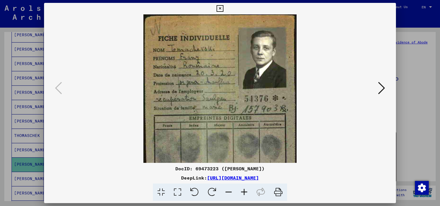
click at [243, 195] on icon at bounding box center [245, 193] width 16 height 18
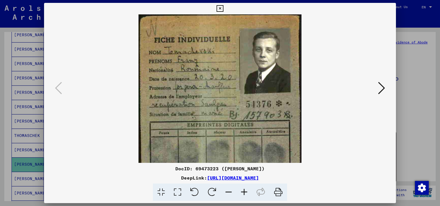
click at [243, 195] on icon at bounding box center [245, 193] width 16 height 18
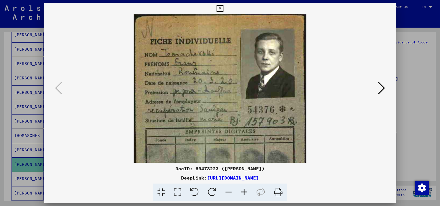
click at [243, 195] on icon at bounding box center [245, 193] width 16 height 18
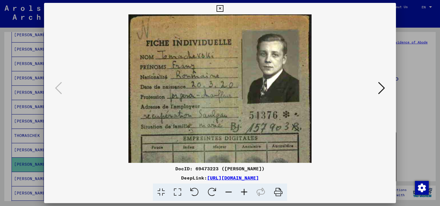
click at [243, 195] on icon at bounding box center [245, 193] width 16 height 18
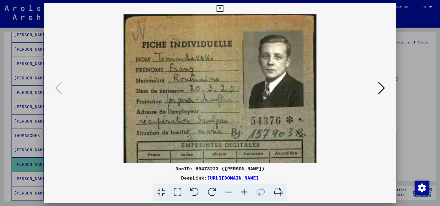
click at [243, 195] on icon at bounding box center [245, 193] width 16 height 18
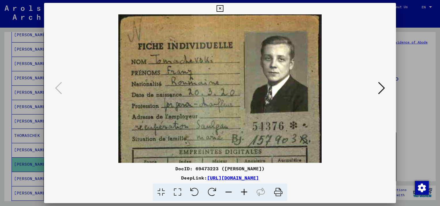
click at [243, 195] on icon at bounding box center [245, 193] width 16 height 18
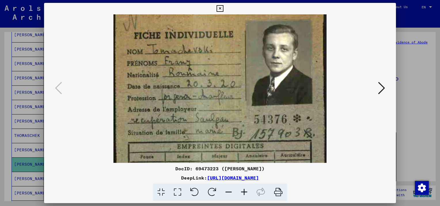
scroll to position [3, 0]
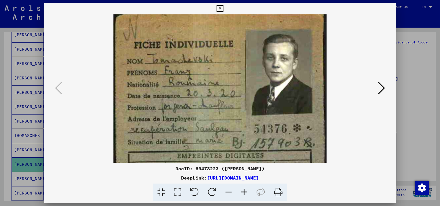
drag, startPoint x: 271, startPoint y: 108, endPoint x: 267, endPoint y: 127, distance: 18.9
click at [267, 127] on img at bounding box center [220, 165] width 213 height 307
click at [384, 87] on icon at bounding box center [381, 88] width 7 height 14
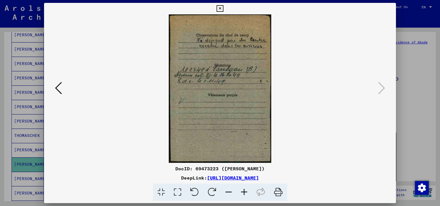
scroll to position [0, 0]
click at [244, 188] on icon at bounding box center [245, 193] width 16 height 18
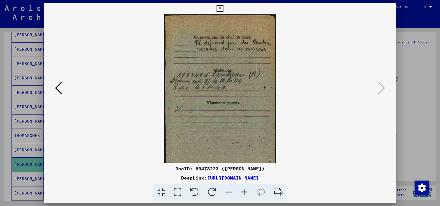
click at [244, 192] on icon at bounding box center [245, 193] width 16 height 18
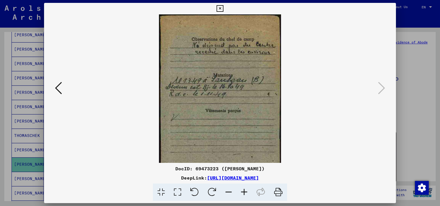
click at [244, 192] on icon at bounding box center [245, 193] width 16 height 18
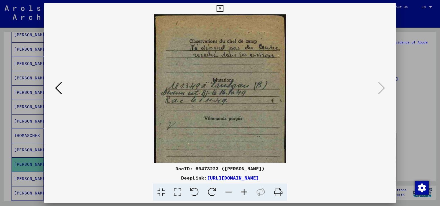
click at [244, 192] on icon at bounding box center [245, 193] width 16 height 18
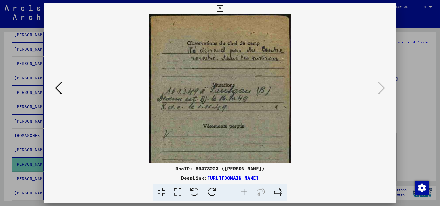
click at [244, 192] on icon at bounding box center [245, 193] width 16 height 18
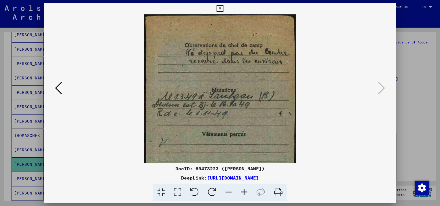
click at [244, 192] on icon at bounding box center [245, 193] width 16 height 18
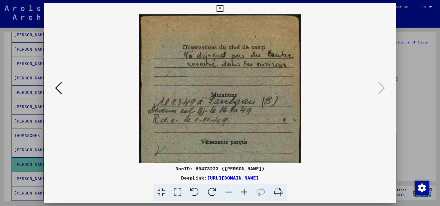
click at [244, 192] on icon at bounding box center [245, 193] width 16 height 18
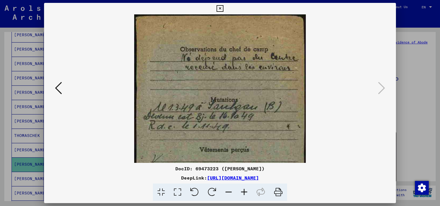
click at [219, 7] on icon at bounding box center [220, 8] width 7 height 7
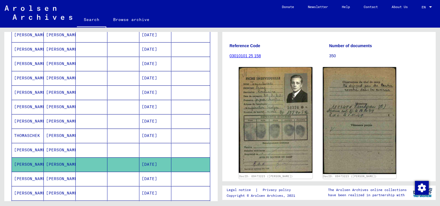
scroll to position [64, 0]
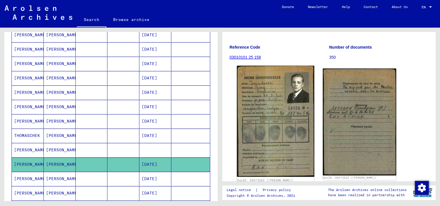
click at [289, 98] on img at bounding box center [275, 122] width 77 height 112
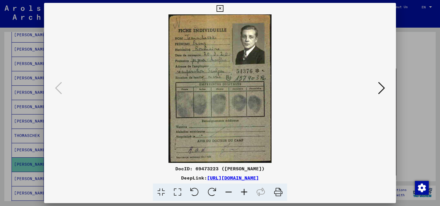
click at [246, 191] on icon at bounding box center [245, 193] width 16 height 18
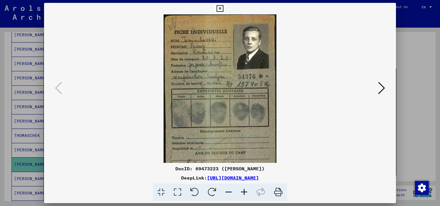
click at [246, 191] on icon at bounding box center [245, 193] width 16 height 18
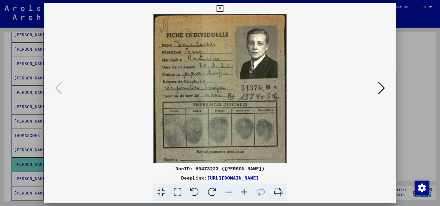
click at [246, 191] on icon at bounding box center [245, 193] width 16 height 18
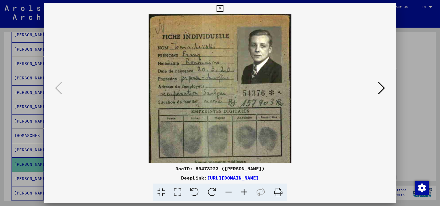
click at [246, 191] on icon at bounding box center [245, 193] width 16 height 18
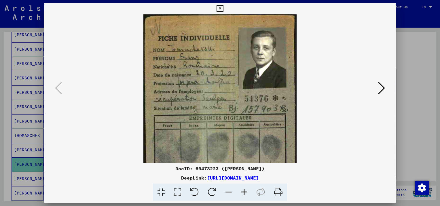
click at [246, 191] on icon at bounding box center [245, 193] width 16 height 18
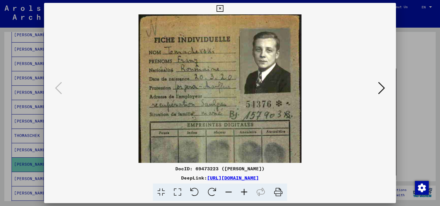
click at [246, 191] on icon at bounding box center [245, 193] width 16 height 18
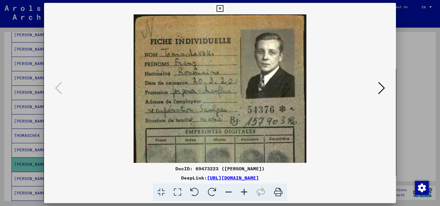
click at [246, 191] on icon at bounding box center [245, 193] width 16 height 18
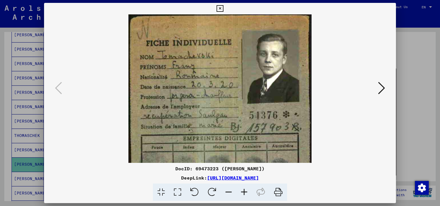
click at [246, 191] on icon at bounding box center [245, 193] width 16 height 18
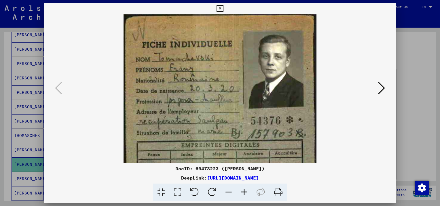
click at [246, 191] on icon at bounding box center [245, 193] width 16 height 18
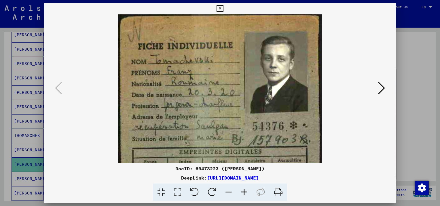
click at [246, 191] on icon at bounding box center [245, 193] width 16 height 18
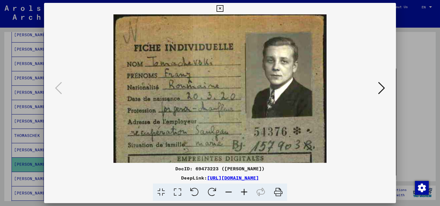
click at [246, 191] on icon at bounding box center [245, 193] width 16 height 18
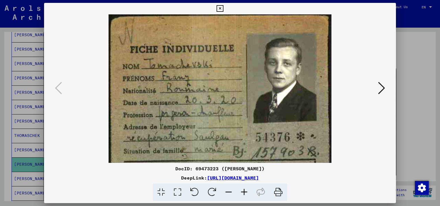
click at [221, 7] on icon at bounding box center [220, 8] width 7 height 7
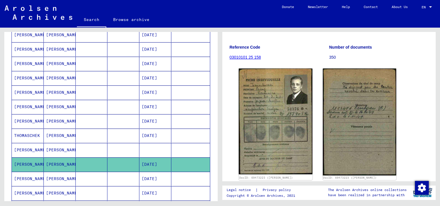
click at [58, 180] on mat-cell "[PERSON_NAME]" at bounding box center [60, 179] width 32 height 14
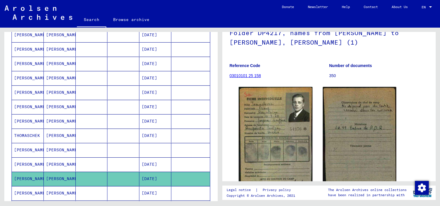
scroll to position [75, 0]
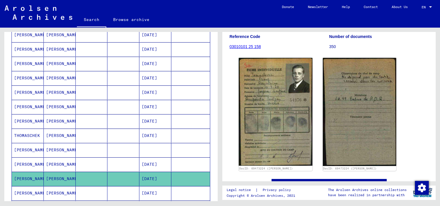
click at [53, 190] on mat-cell "[PERSON_NAME]" at bounding box center [60, 193] width 32 height 14
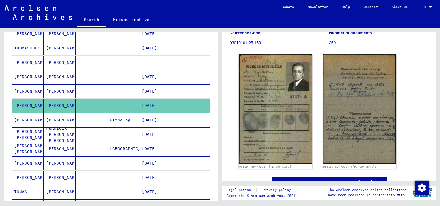
scroll to position [220, 0]
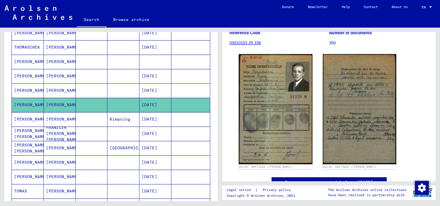
click at [115, 116] on mat-cell "Kimpolng" at bounding box center [123, 119] width 32 height 14
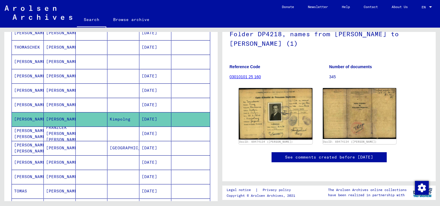
scroll to position [52, 0]
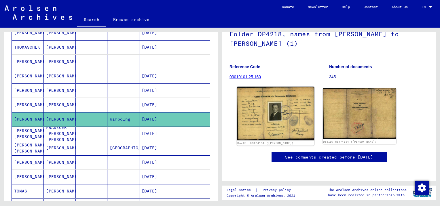
click at [280, 104] on img at bounding box center [275, 114] width 77 height 54
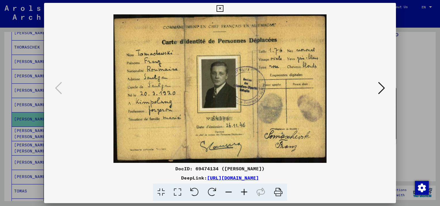
click at [382, 87] on icon at bounding box center [381, 88] width 7 height 14
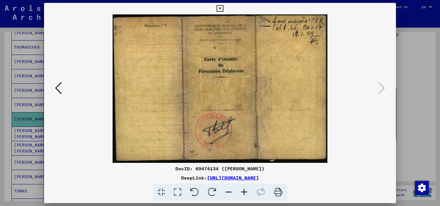
click at [58, 89] on icon at bounding box center [58, 88] width 7 height 14
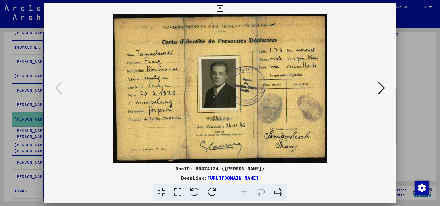
click at [245, 190] on icon at bounding box center [245, 193] width 16 height 18
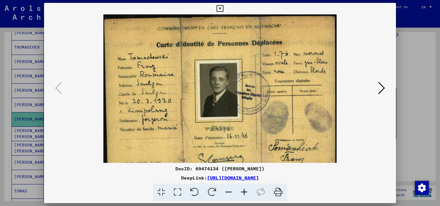
click at [245, 190] on icon at bounding box center [245, 193] width 16 height 18
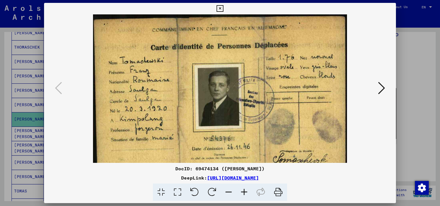
click at [245, 190] on icon at bounding box center [245, 193] width 16 height 18
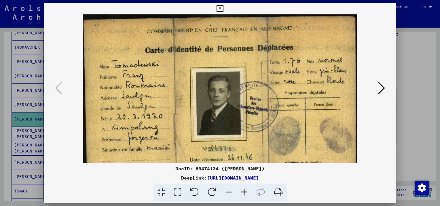
click at [245, 190] on icon at bounding box center [245, 193] width 16 height 18
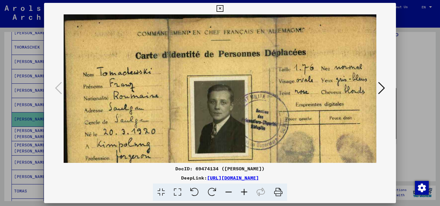
click at [245, 190] on icon at bounding box center [245, 193] width 16 height 18
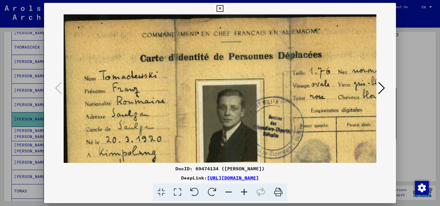
drag, startPoint x: 245, startPoint y: 190, endPoint x: 182, endPoint y: 136, distance: 83.6
click at [242, 190] on icon at bounding box center [245, 193] width 16 height 18
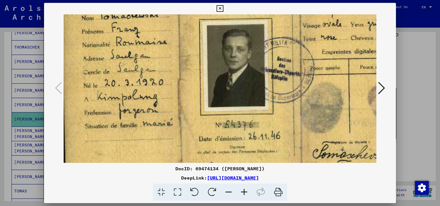
scroll to position [78, 3]
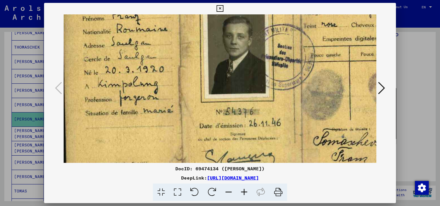
drag, startPoint x: 151, startPoint y: 109, endPoint x: 189, endPoint y: 32, distance: 86.1
click at [189, 32] on img at bounding box center [238, 62] width 357 height 250
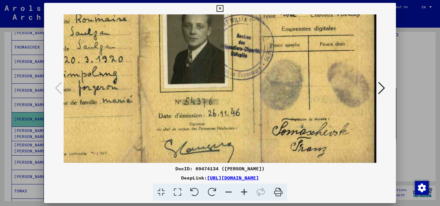
scroll to position [53, 30]
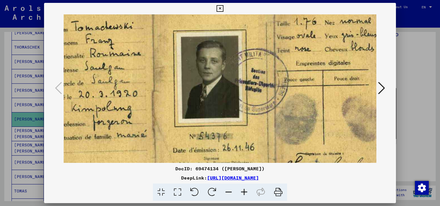
drag, startPoint x: 243, startPoint y: 67, endPoint x: 209, endPoint y: 93, distance: 43.1
click at [209, 93] on img at bounding box center [212, 86] width 357 height 250
click at [221, 8] on icon at bounding box center [220, 8] width 7 height 7
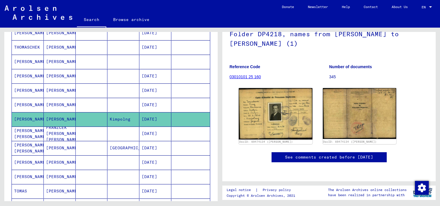
click at [61, 129] on mat-cell "FRANZCEK [PERSON_NAME] [PERSON_NAME]" at bounding box center [60, 134] width 32 height 14
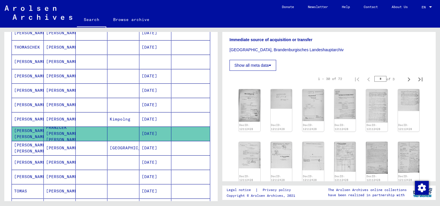
scroll to position [204, 0]
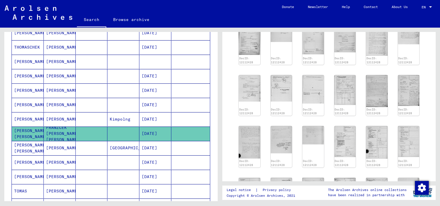
click at [56, 150] on mat-cell "[PERSON_NAME]" at bounding box center [60, 148] width 32 height 14
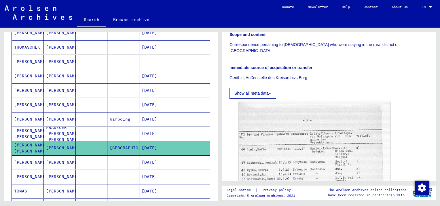
scroll to position [235, 0]
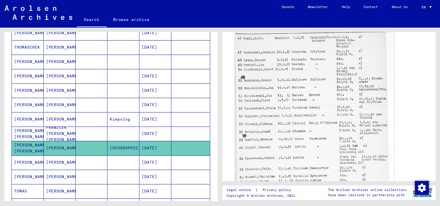
click at [310, 111] on img at bounding box center [314, 101] width 159 height 227
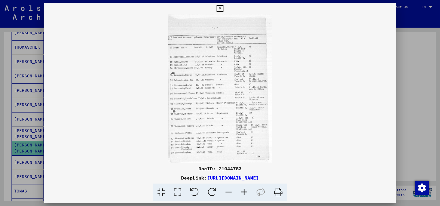
click at [244, 190] on icon at bounding box center [245, 193] width 16 height 18
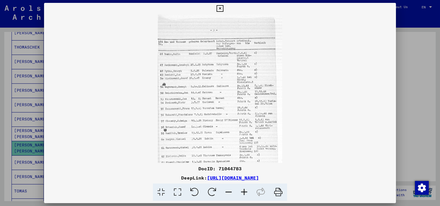
click at [244, 190] on icon at bounding box center [245, 193] width 16 height 18
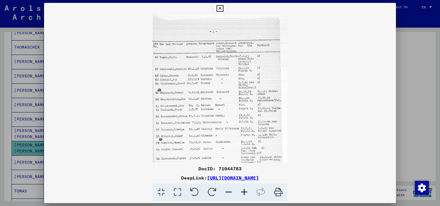
click at [244, 190] on icon at bounding box center [245, 193] width 16 height 18
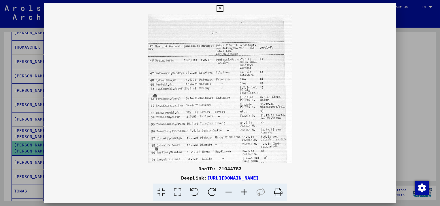
click at [244, 190] on icon at bounding box center [245, 193] width 16 height 18
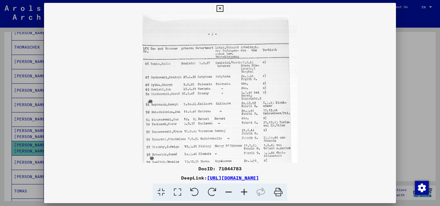
click at [244, 190] on icon at bounding box center [245, 193] width 16 height 18
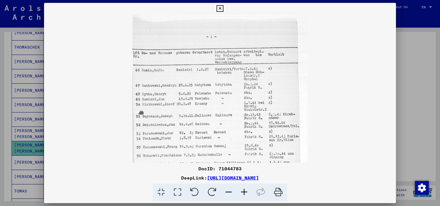
click at [244, 190] on icon at bounding box center [245, 193] width 16 height 18
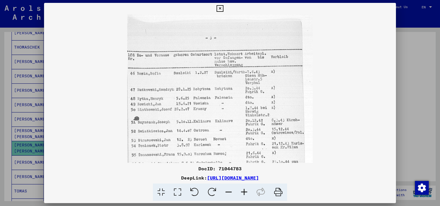
click at [244, 190] on icon at bounding box center [245, 193] width 16 height 18
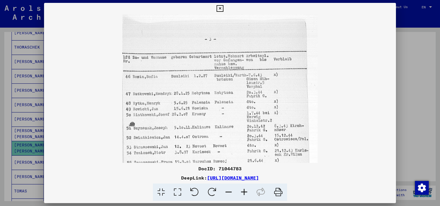
click at [244, 190] on icon at bounding box center [245, 193] width 16 height 18
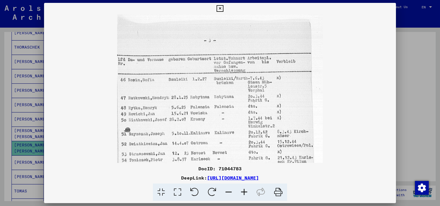
click at [244, 190] on icon at bounding box center [245, 193] width 16 height 18
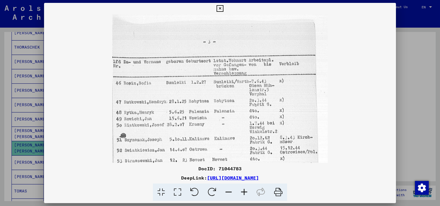
click at [244, 190] on icon at bounding box center [245, 193] width 16 height 18
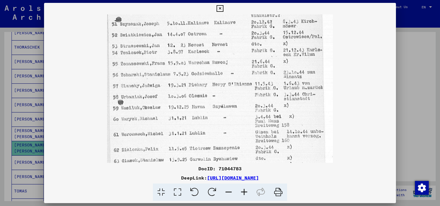
scroll to position [123, 0]
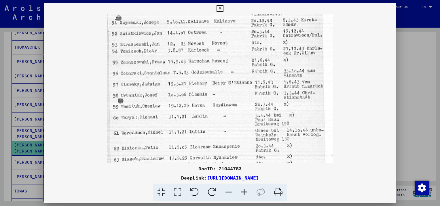
drag, startPoint x: 205, startPoint y: 136, endPoint x: 194, endPoint y: 14, distance: 122.4
click at [194, 14] on img at bounding box center [220, 52] width 226 height 322
click at [219, 9] on icon at bounding box center [220, 8] width 7 height 7
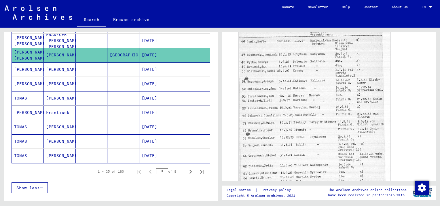
scroll to position [314, 0]
